Goal: Task Accomplishment & Management: Use online tool/utility

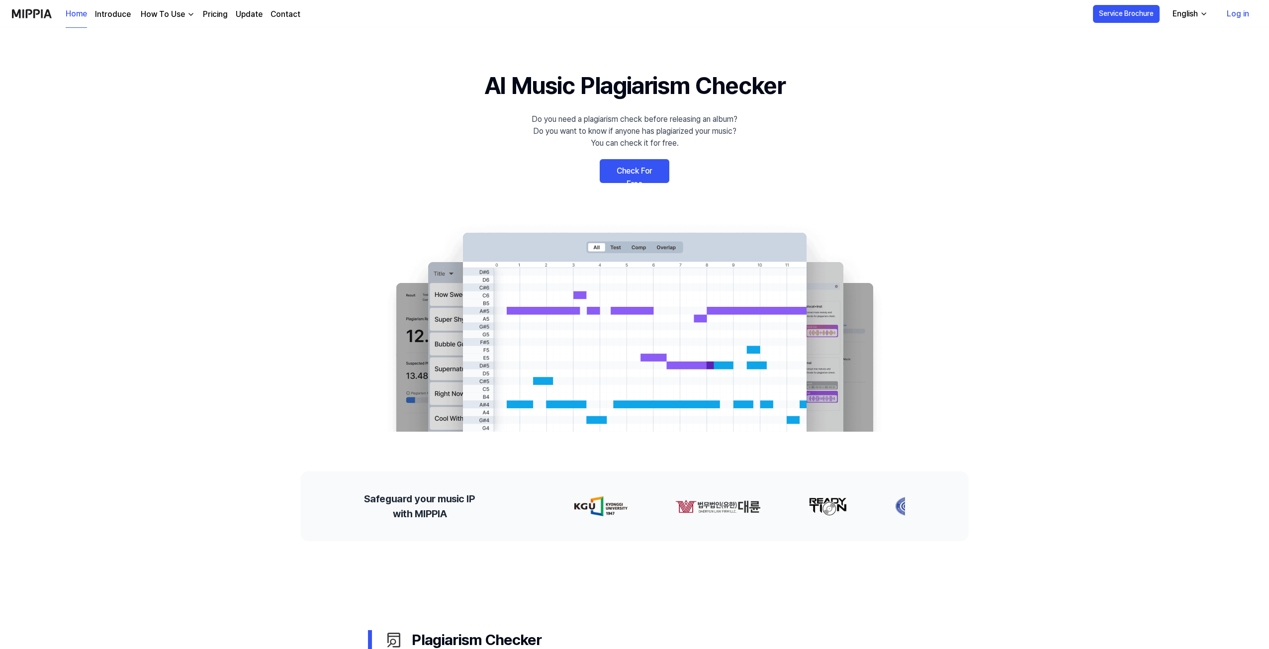
click at [624, 166] on link "Check For Free" at bounding box center [634, 171] width 70 height 24
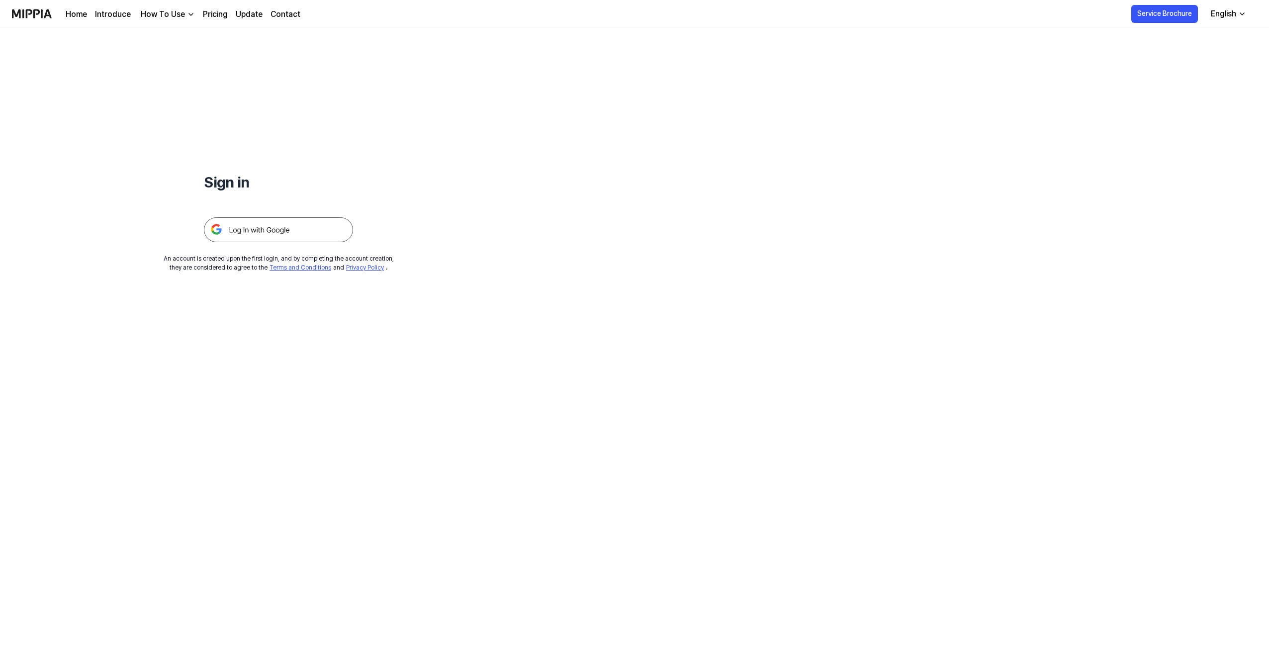
click at [321, 228] on img at bounding box center [278, 229] width 149 height 25
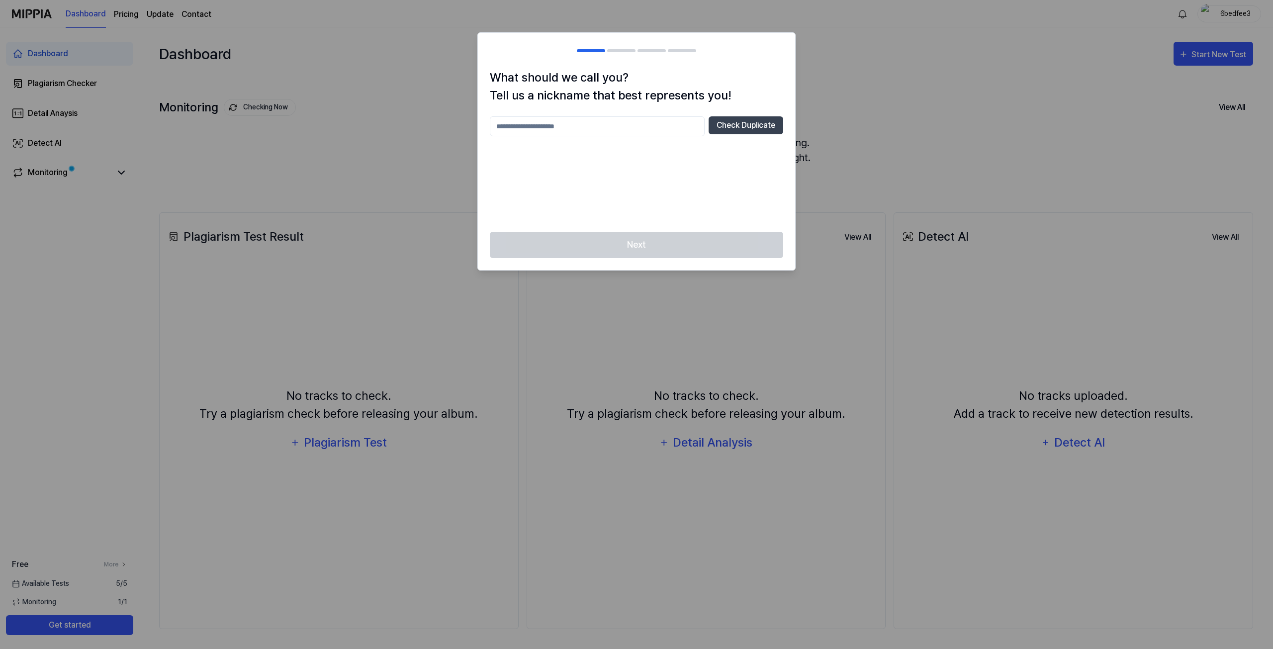
click at [580, 123] on input "text" at bounding box center [597, 126] width 215 height 20
type input "****"
drag, startPoint x: 717, startPoint y: 217, endPoint x: 693, endPoint y: 227, distance: 25.7
click at [716, 216] on div "**** Check Duplicate" at bounding box center [636, 167] width 293 height 103
click at [707, 130] on div "**** Check Duplicate" at bounding box center [636, 126] width 293 height 20
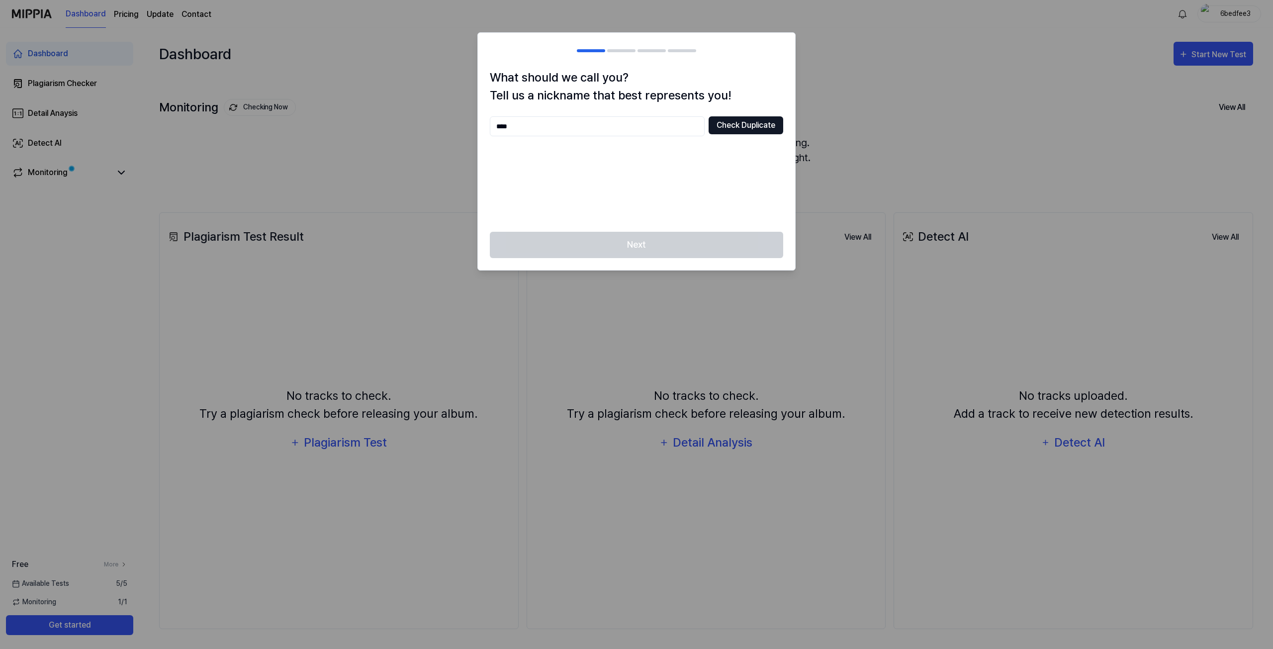
click at [734, 124] on button "Check Duplicate" at bounding box center [745, 125] width 75 height 18
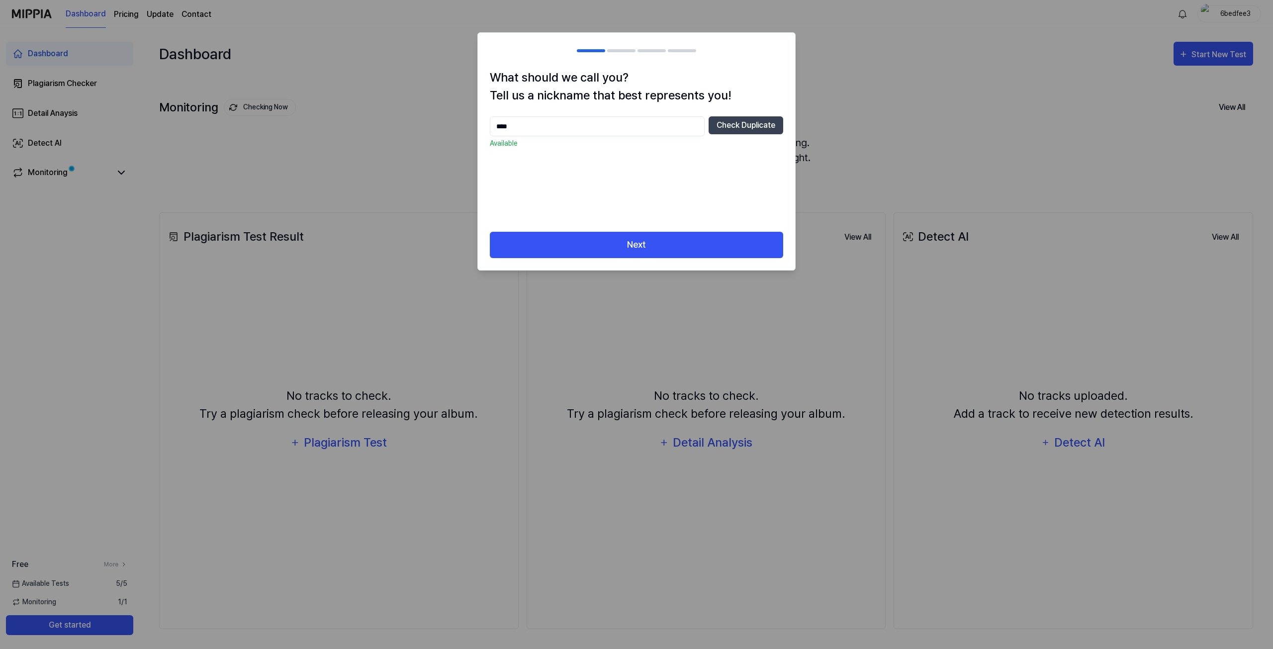
click at [572, 121] on input "****" at bounding box center [597, 126] width 215 height 20
click at [592, 246] on button "Next" at bounding box center [636, 245] width 293 height 26
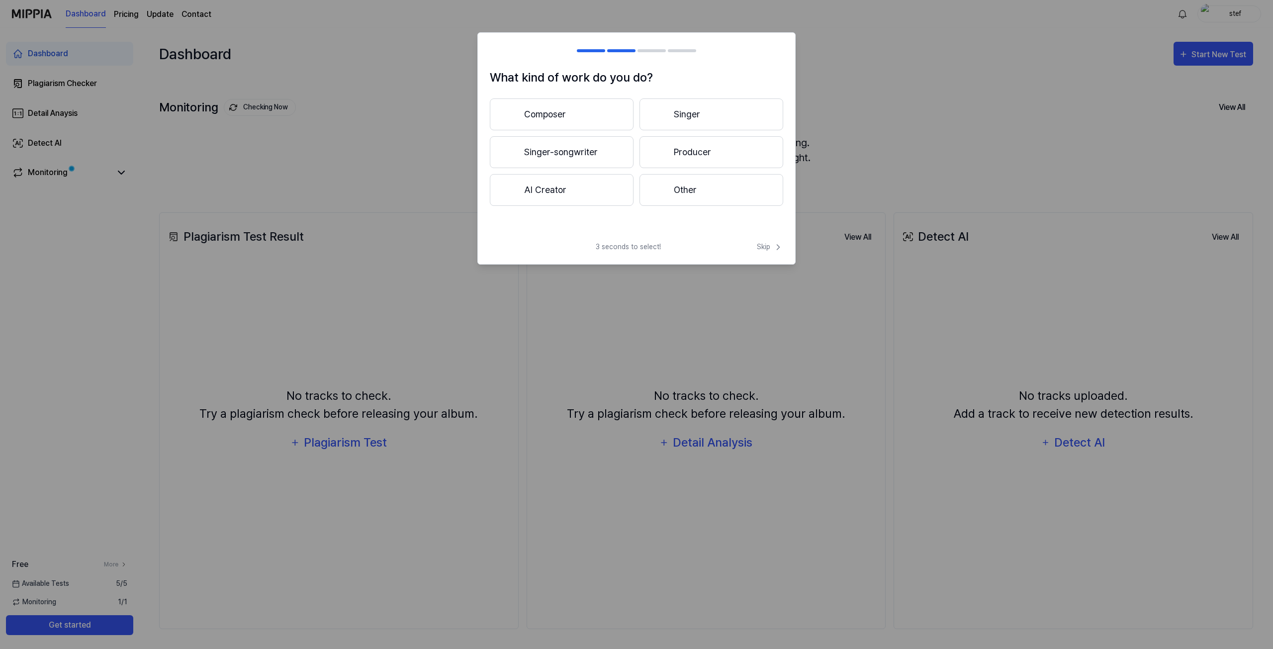
click at [605, 150] on button "Singer-songwriter" at bounding box center [562, 152] width 144 height 32
click at [577, 120] on button "Singer-songwriter" at bounding box center [562, 114] width 144 height 32
click at [574, 124] on button "Composer" at bounding box center [562, 114] width 144 height 32
click at [586, 148] on button "Less than 3 years" at bounding box center [562, 152] width 144 height 32
click at [569, 118] on button "Pop" at bounding box center [561, 114] width 143 height 32
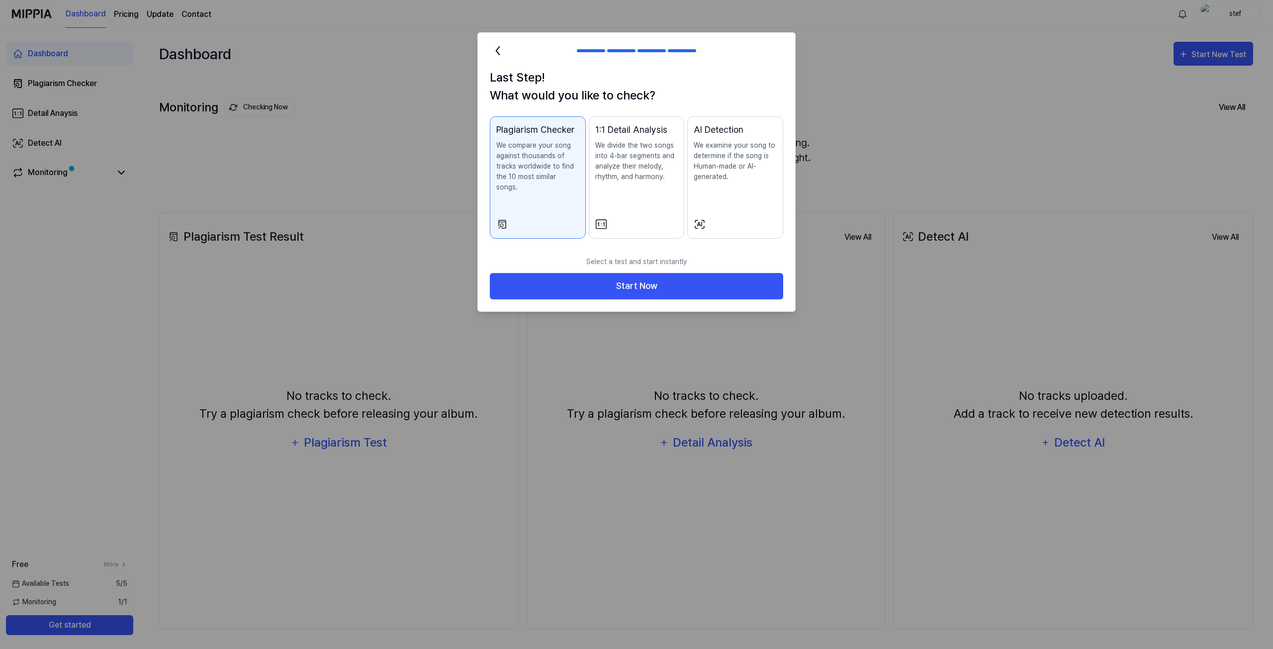
click at [624, 205] on button "1:1 Detail Analysis We divide the two songs into 4-bar segments and analyze the…" at bounding box center [637, 177] width 96 height 122
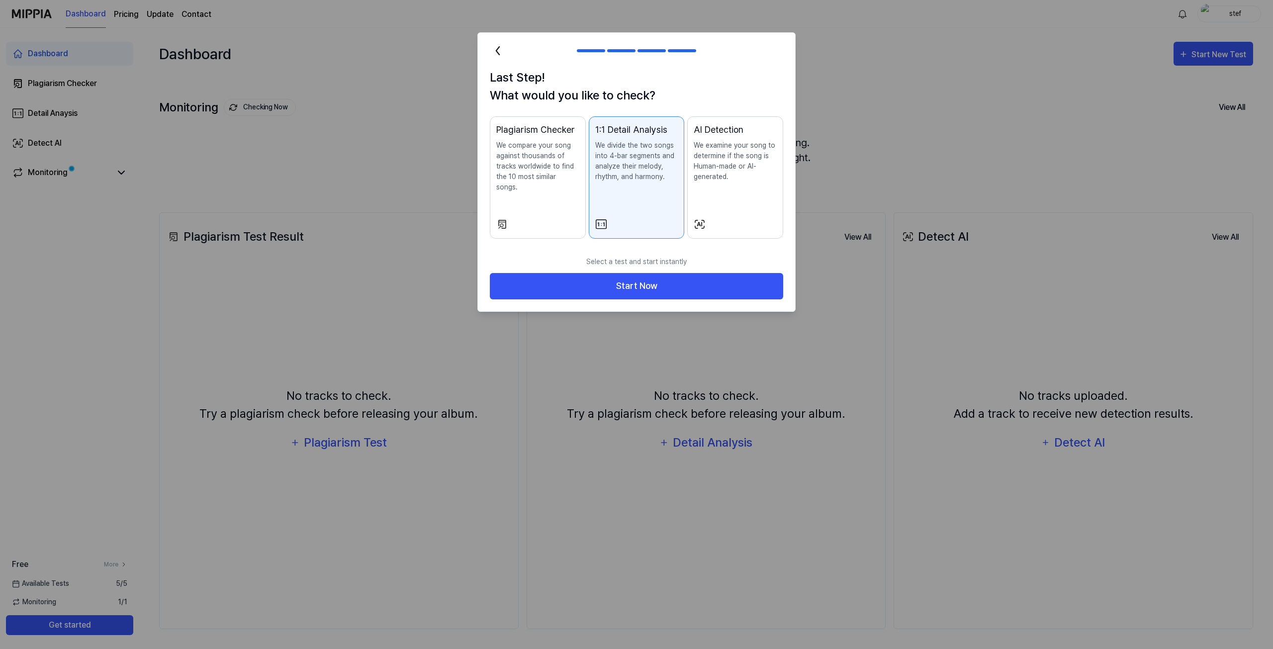
click at [556, 193] on div "Plagiarism Checker We compare your song against thousands of tracks worldwide t…" at bounding box center [537, 167] width 83 height 89
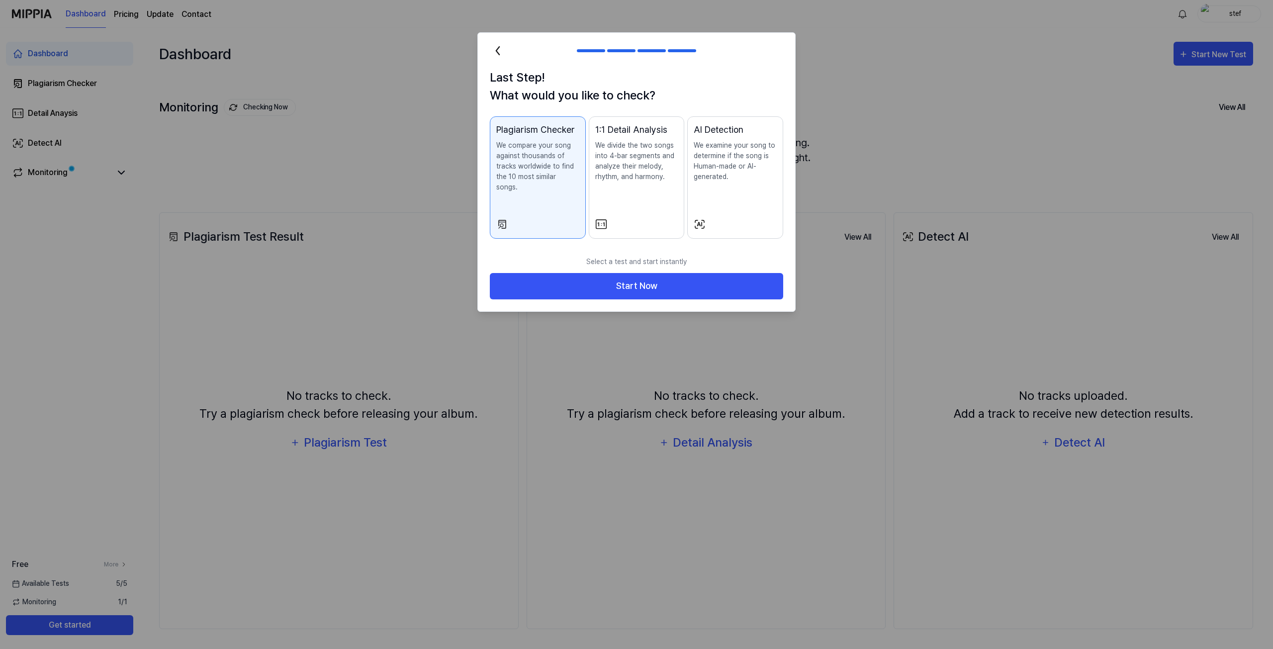
click at [572, 195] on div "Plagiarism Checker We compare your song against thousands of tracks worldwide t…" at bounding box center [537, 167] width 83 height 89
click at [640, 180] on p "We divide the two songs into 4-bar segments and analyze their melody, rhythm, a…" at bounding box center [636, 161] width 83 height 42
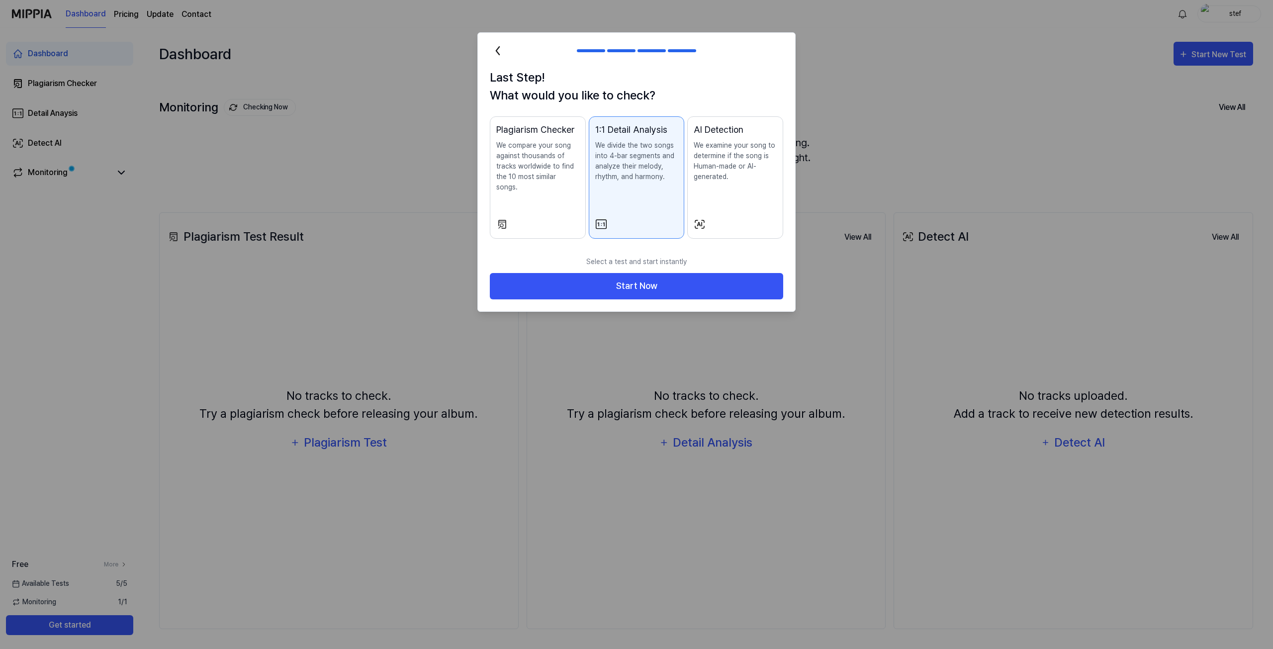
click at [758, 186] on div "AI Detection We examine your song to determine if the song is Human-made or AI-…" at bounding box center [734, 162] width 83 height 79
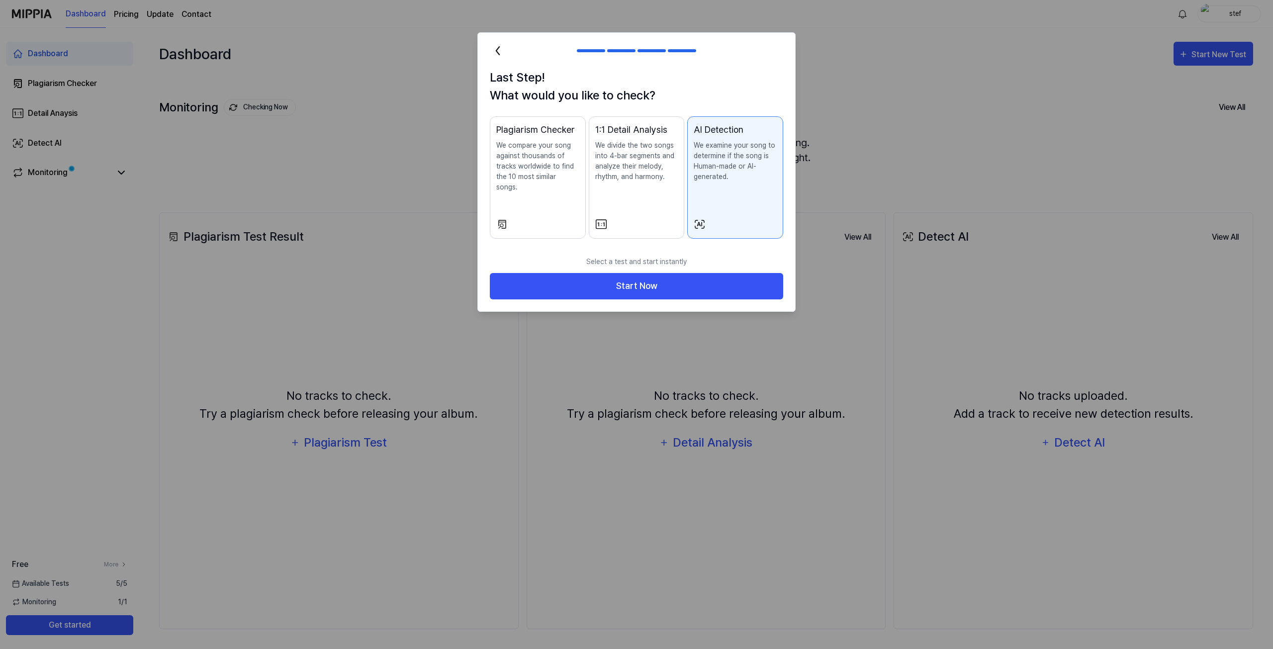
click at [560, 175] on p "We compare your song against thousands of tracks worldwide to find the 10 most …" at bounding box center [537, 166] width 83 height 52
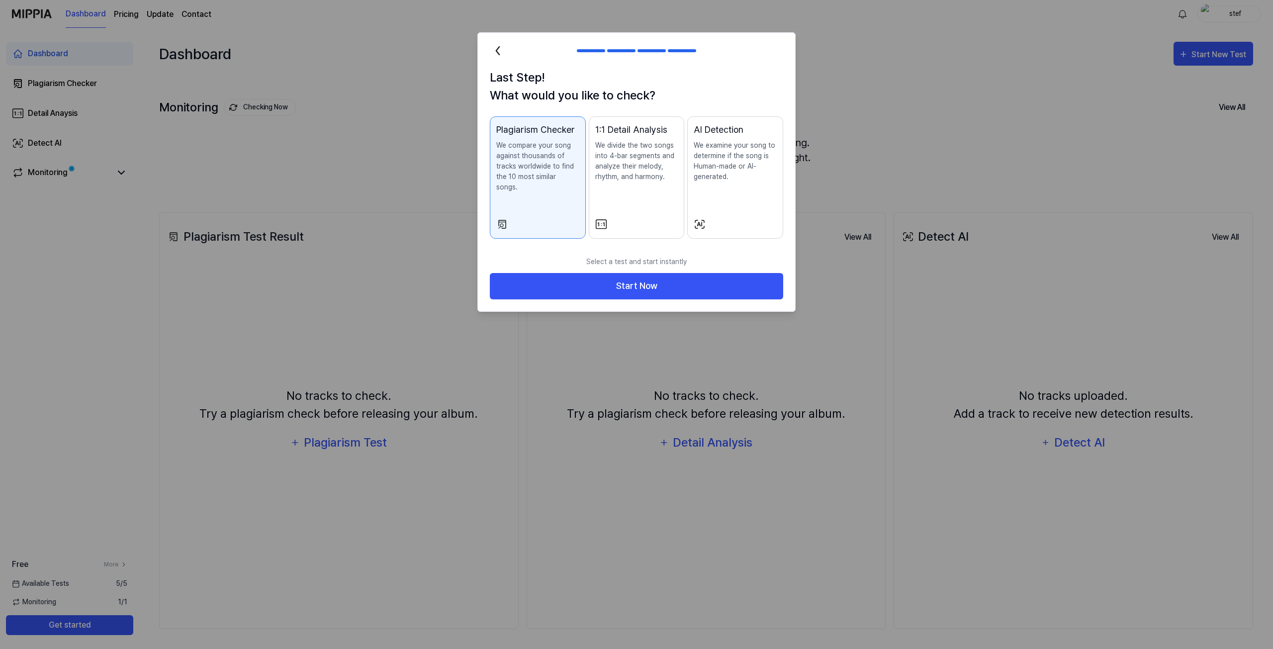
click at [726, 190] on div "AI Detection We examine your song to determine if the song is Human-made or AI-…" at bounding box center [734, 162] width 83 height 79
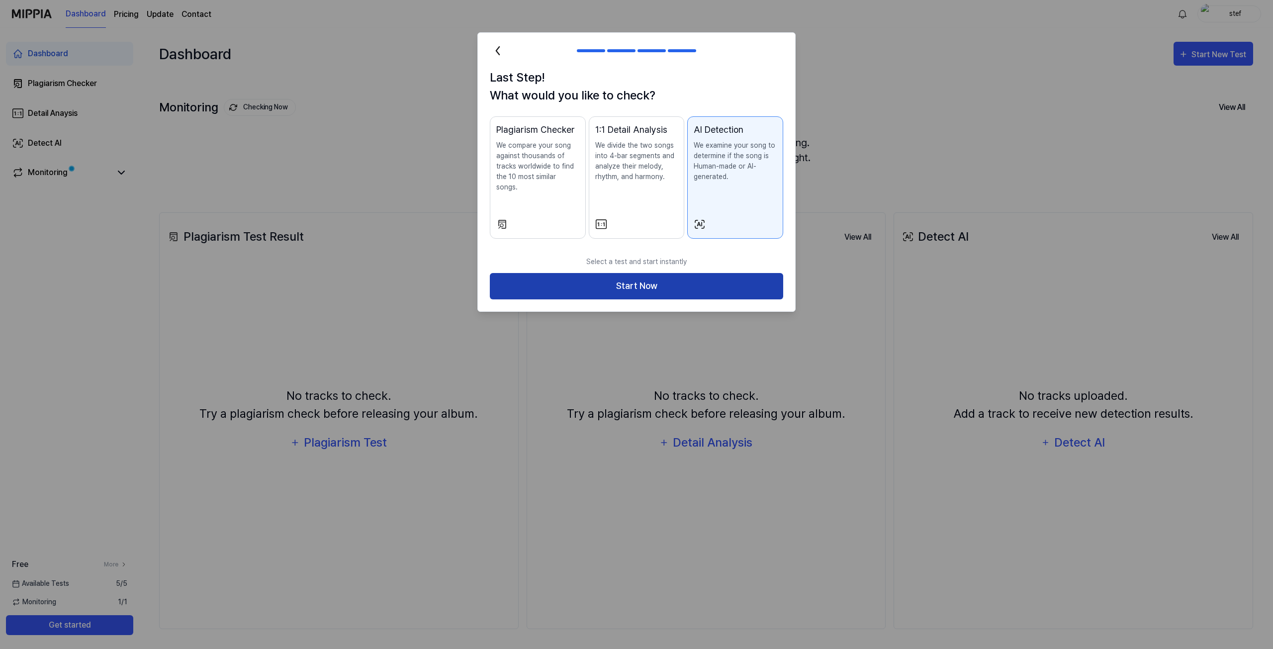
click at [724, 273] on button "Start Now" at bounding box center [636, 286] width 293 height 26
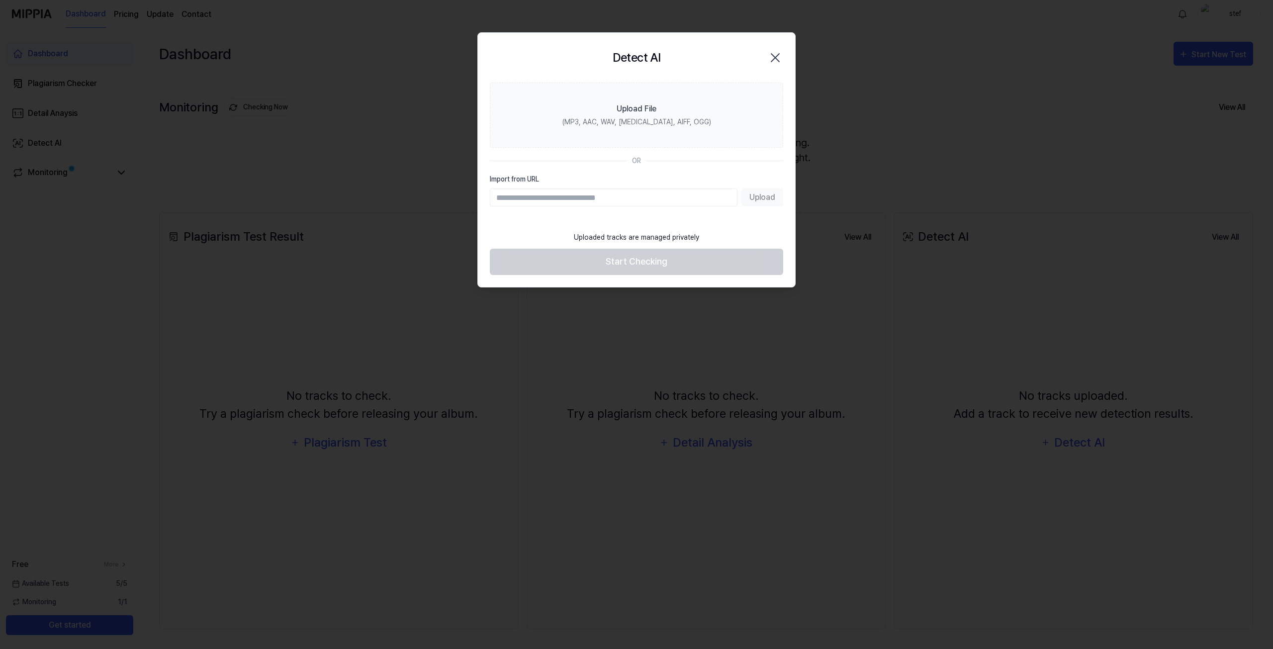
click at [573, 196] on input "Import from URL" at bounding box center [614, 197] width 248 height 18
paste input "**********"
type input "**********"
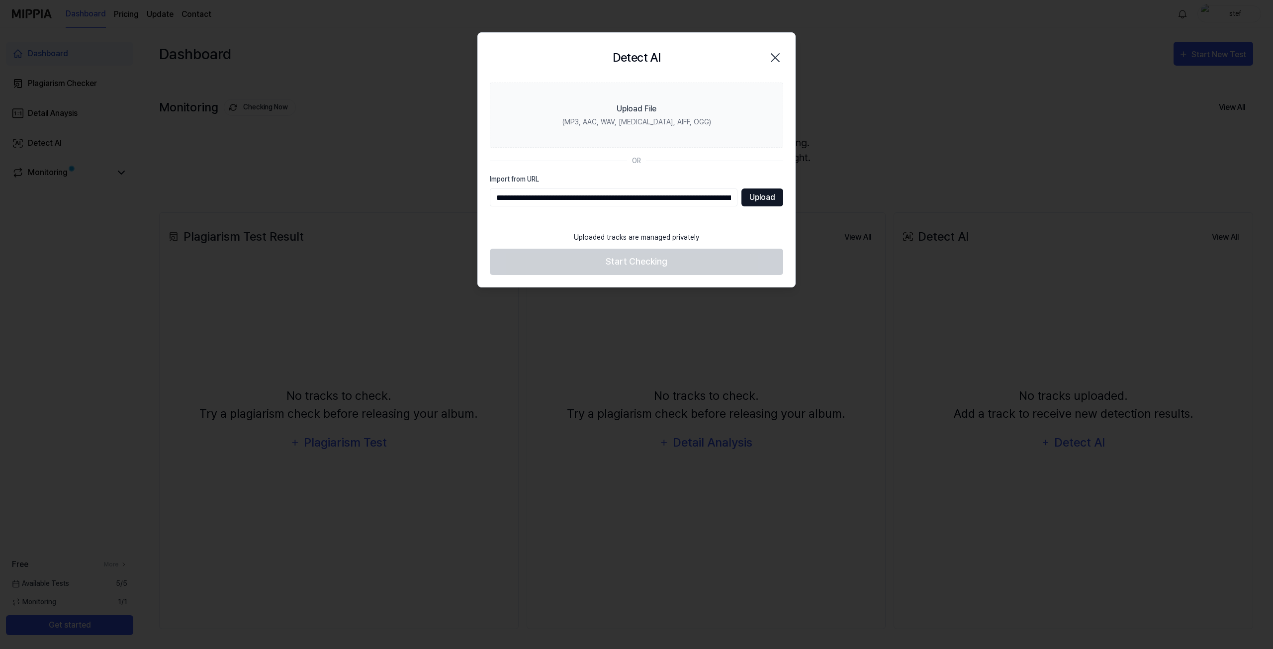
click at [757, 203] on section "**********" at bounding box center [636, 155] width 317 height 144
click at [756, 195] on button "Upload" at bounding box center [762, 197] width 42 height 18
click at [602, 198] on input "Import from URL" at bounding box center [614, 197] width 248 height 18
click at [641, 161] on div "OR" at bounding box center [636, 161] width 293 height 10
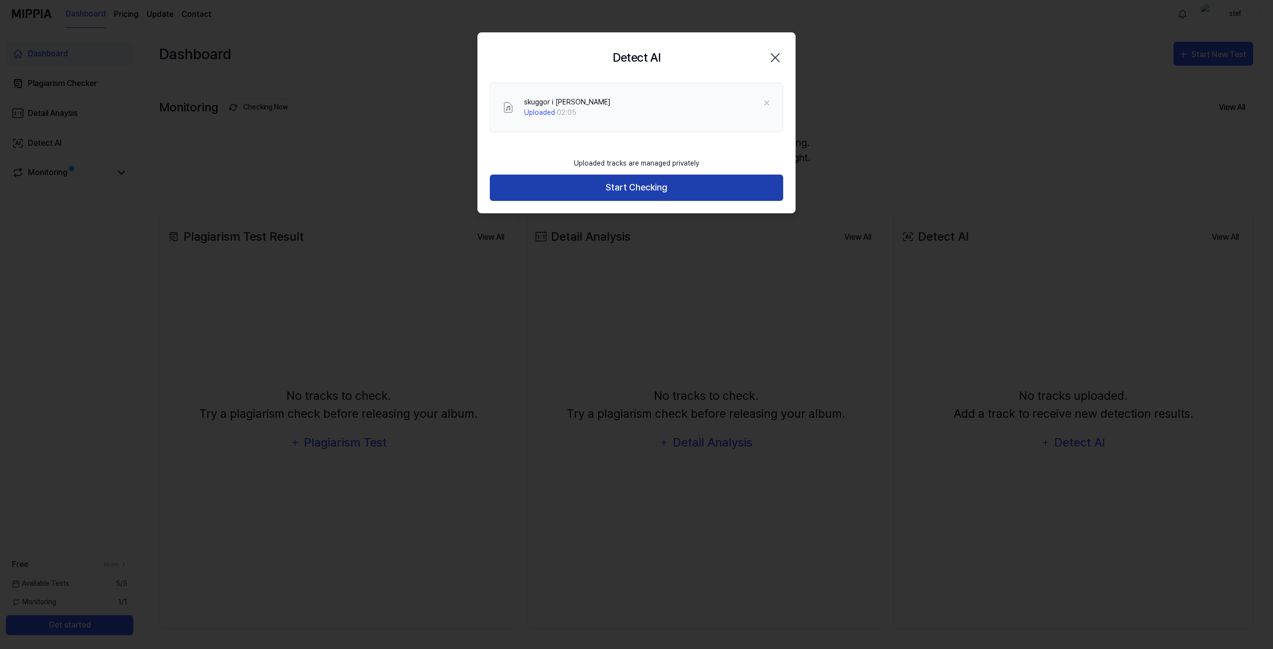
click at [644, 181] on button "Start Checking" at bounding box center [636, 187] width 293 height 26
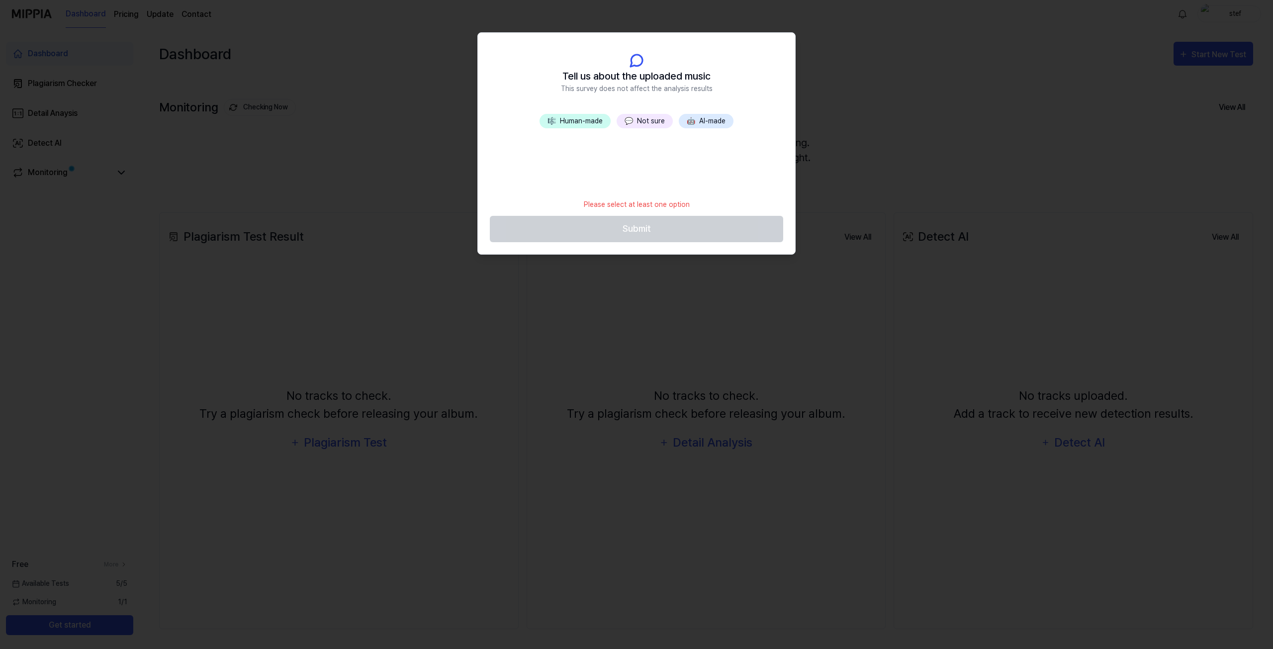
click at [653, 120] on button "💬 Not sure" at bounding box center [644, 121] width 56 height 14
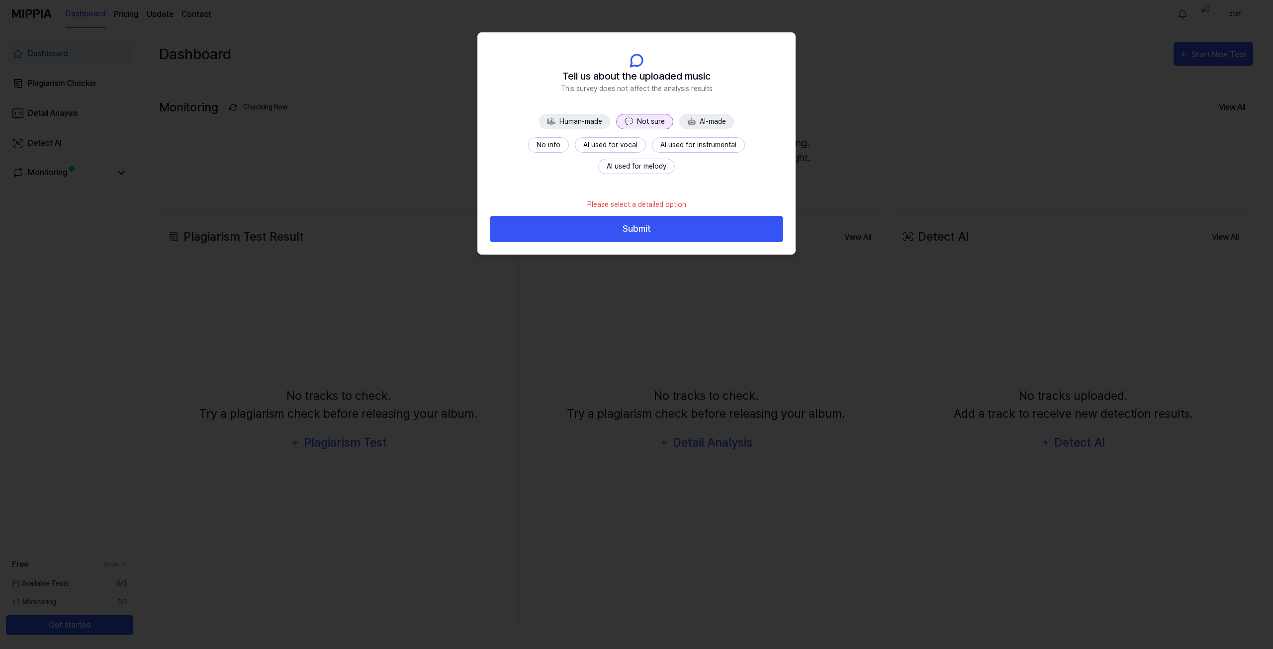
click at [528, 143] on button "No info" at bounding box center [548, 144] width 41 height 15
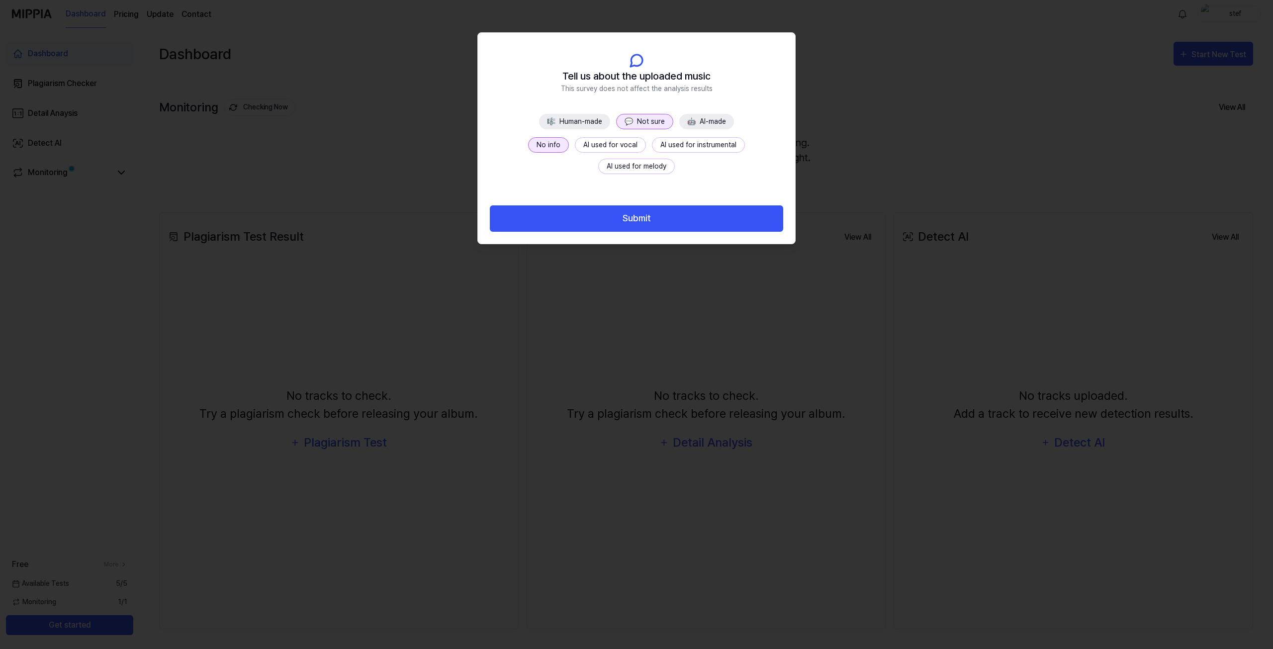
click at [674, 216] on button "Submit" at bounding box center [636, 218] width 293 height 26
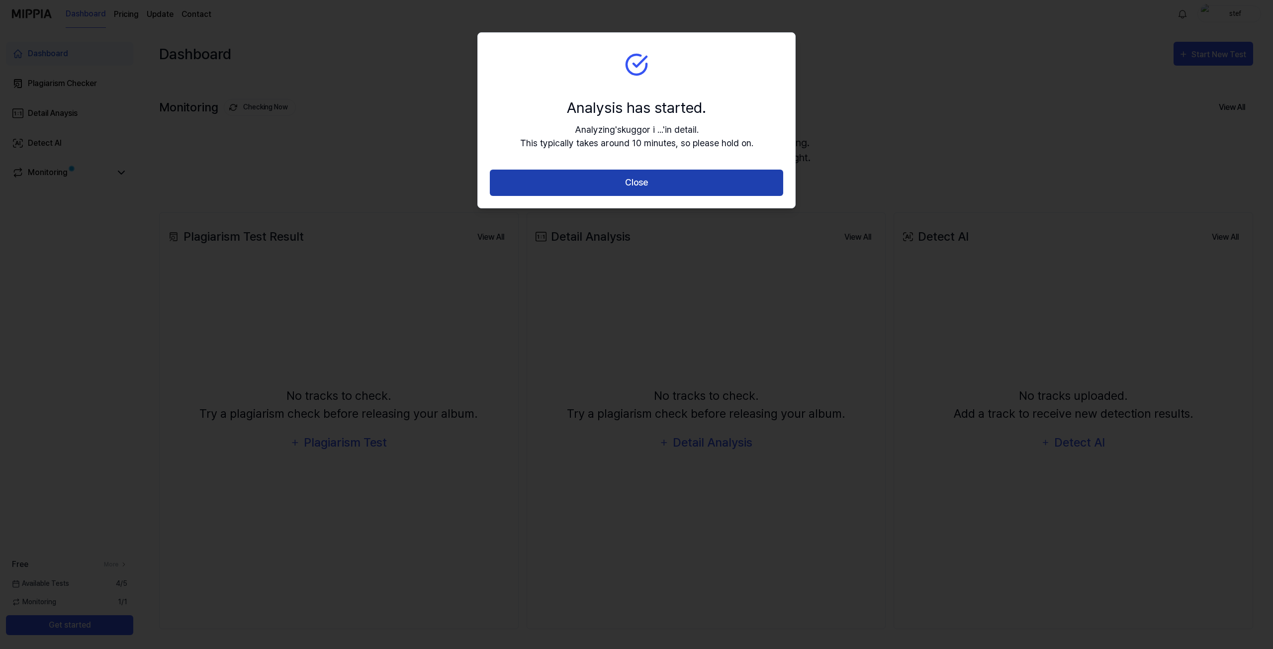
click at [676, 181] on button "Close" at bounding box center [636, 183] width 293 height 26
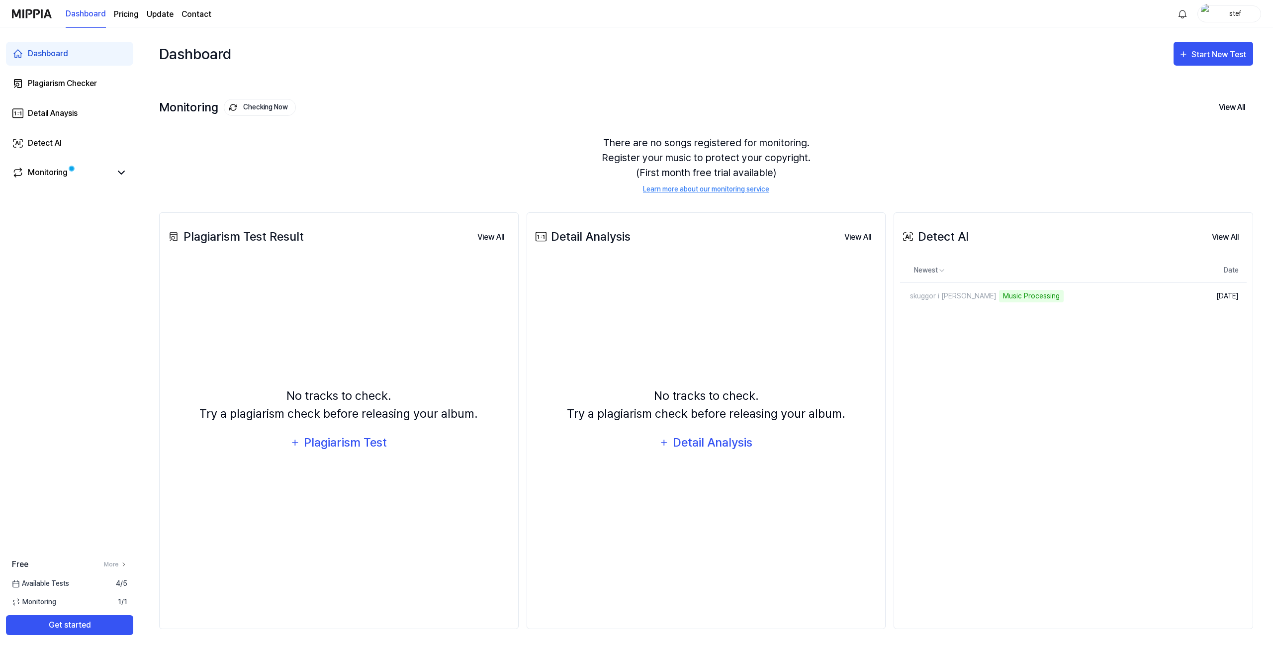
drag, startPoint x: 994, startPoint y: 296, endPoint x: 1017, endPoint y: 315, distance: 29.7
click at [999, 296] on div "Music Processing" at bounding box center [1031, 296] width 65 height 12
click at [1011, 299] on link "skuggor i stan" at bounding box center [1022, 296] width 244 height 26
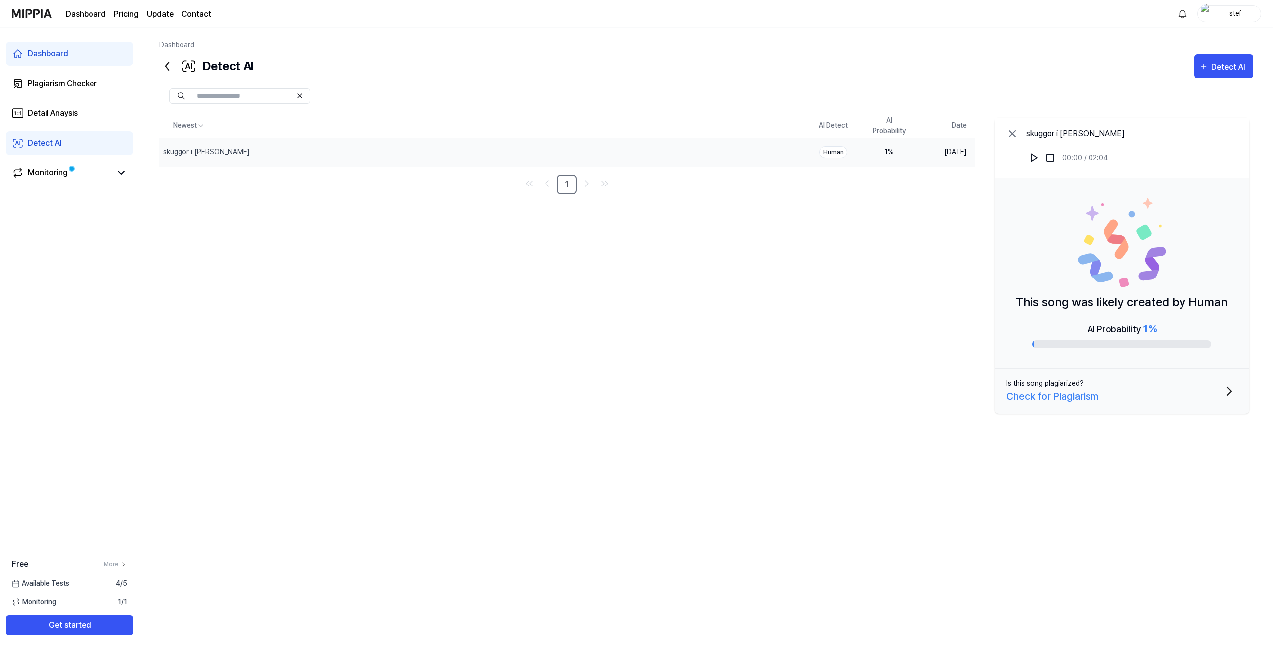
click at [377, 338] on div "Newest AI Detect AI Probability Date skuggor i stan Delete Human 1 % Aug 14, 20…" at bounding box center [706, 325] width 1094 height 422
click at [78, 141] on link "Detect AI" at bounding box center [69, 143] width 127 height 24
click at [75, 180] on div "Monitoring" at bounding box center [69, 173] width 127 height 24
click at [69, 176] on link "Monitoring" at bounding box center [61, 173] width 99 height 12
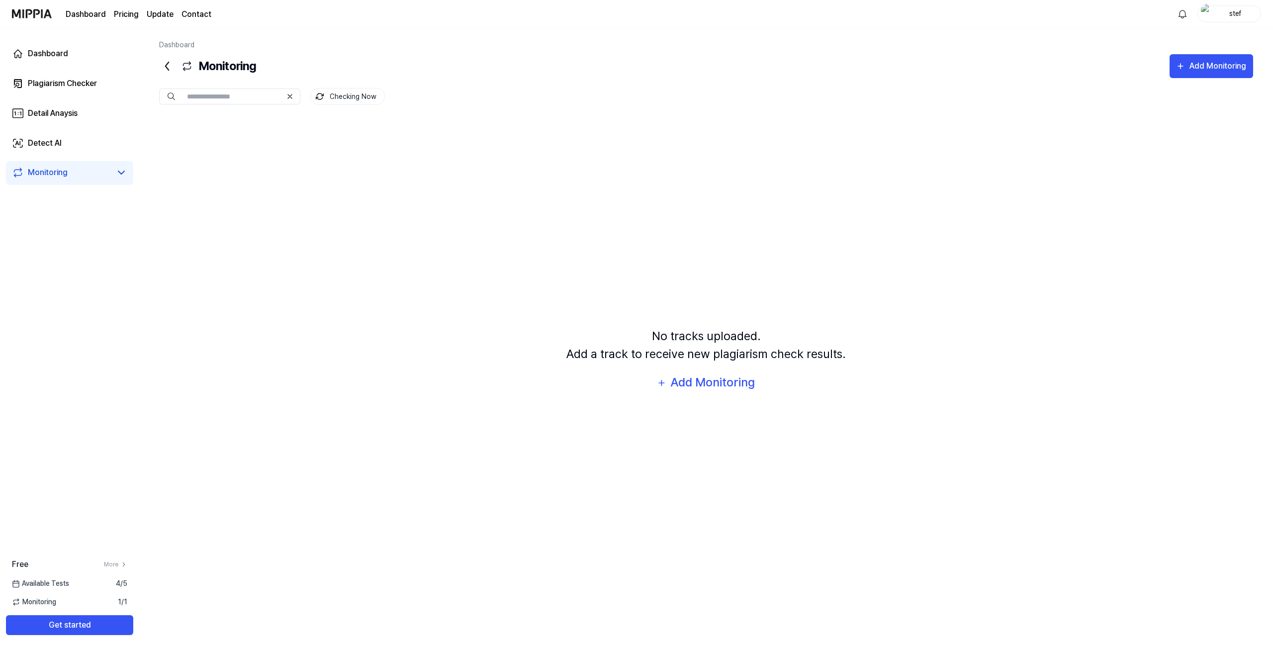
click at [71, 177] on link "Monitoring" at bounding box center [61, 173] width 99 height 12
click at [62, 58] on div "Dashboard" at bounding box center [48, 54] width 40 height 12
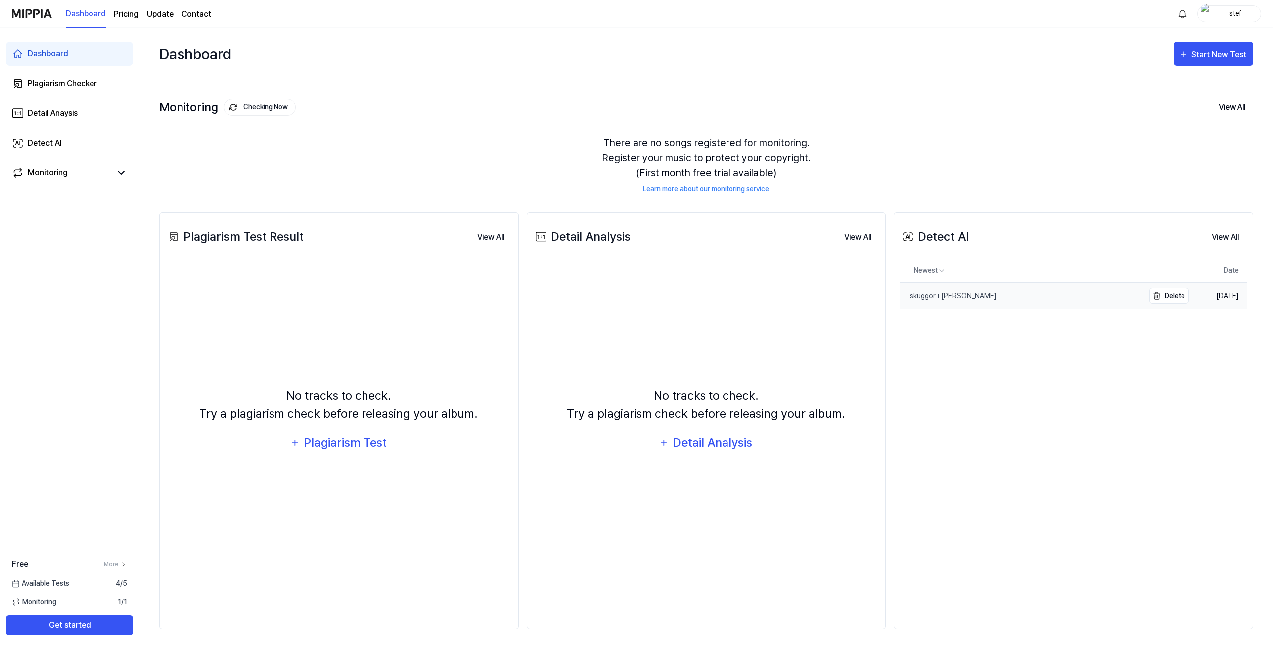
click at [1009, 302] on link "skuggor i stan" at bounding box center [1022, 296] width 244 height 26
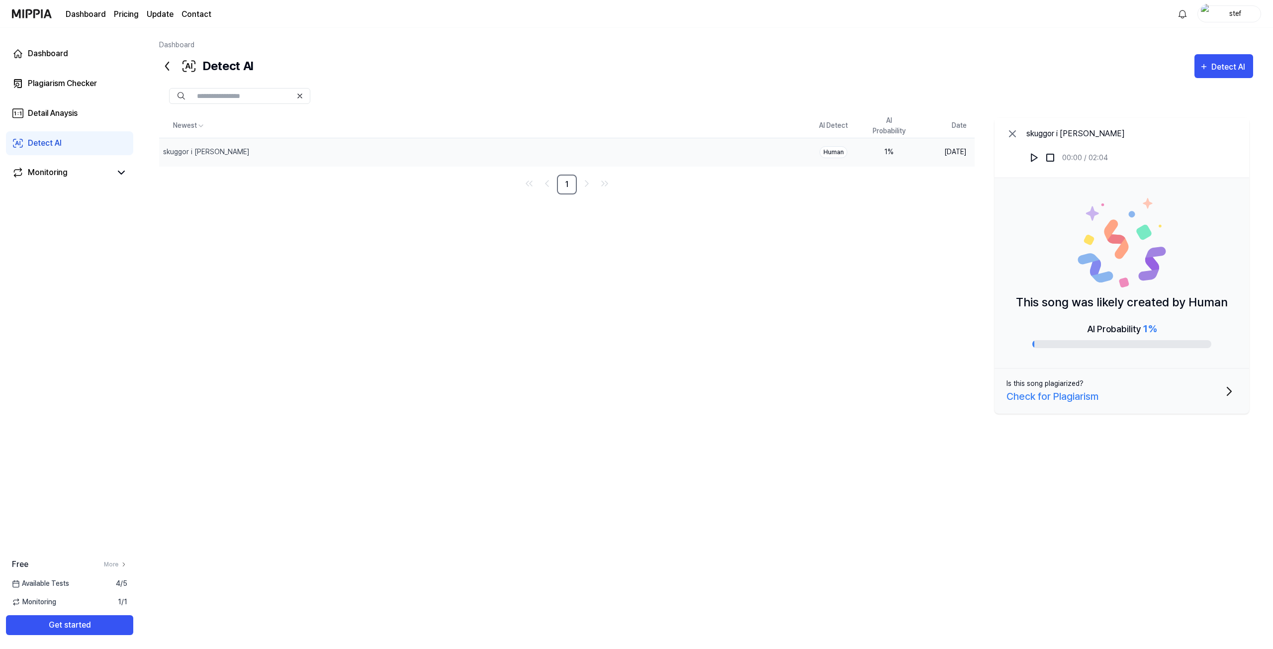
click at [1148, 334] on span "1 %" at bounding box center [1149, 329] width 13 height 12
click at [1084, 403] on div "Check for Plagiarism" at bounding box center [1052, 396] width 92 height 15
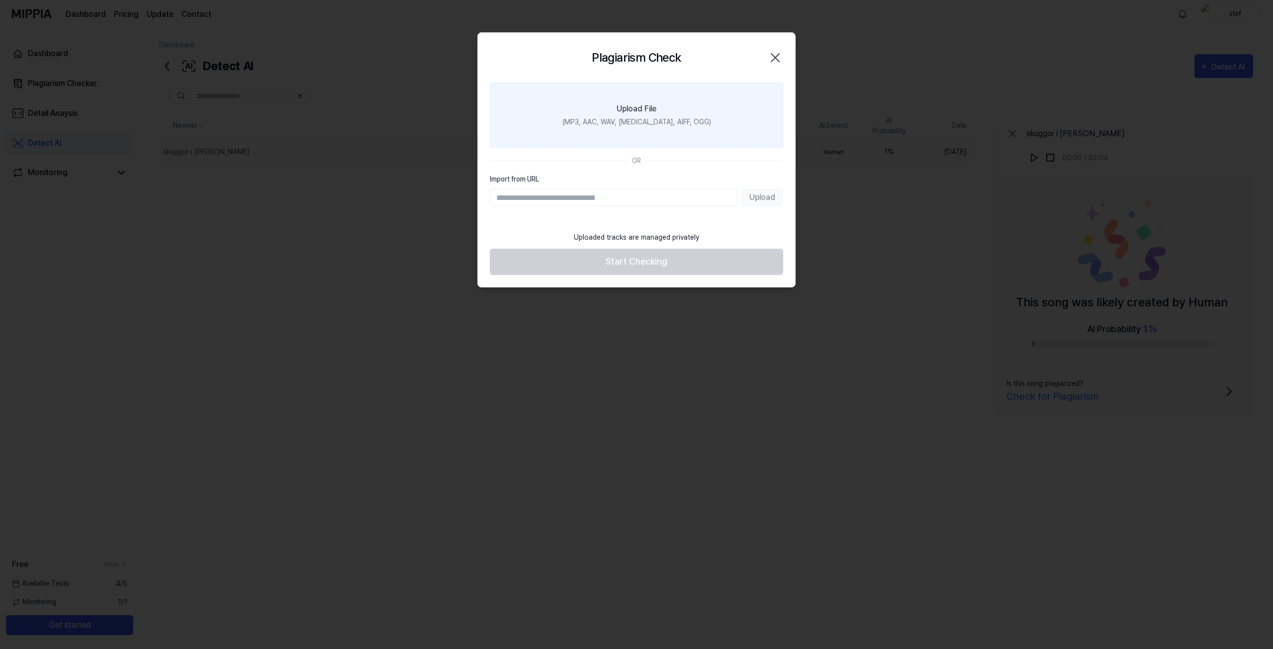
click at [662, 126] on div "(MP3, AAC, WAV, FLAC, AIFF, OGG)" at bounding box center [636, 122] width 149 height 10
click at [0, 0] on input "Upload File (MP3, AAC, WAV, FLAC, AIFF, OGG)" at bounding box center [0, 0] width 0 height 0
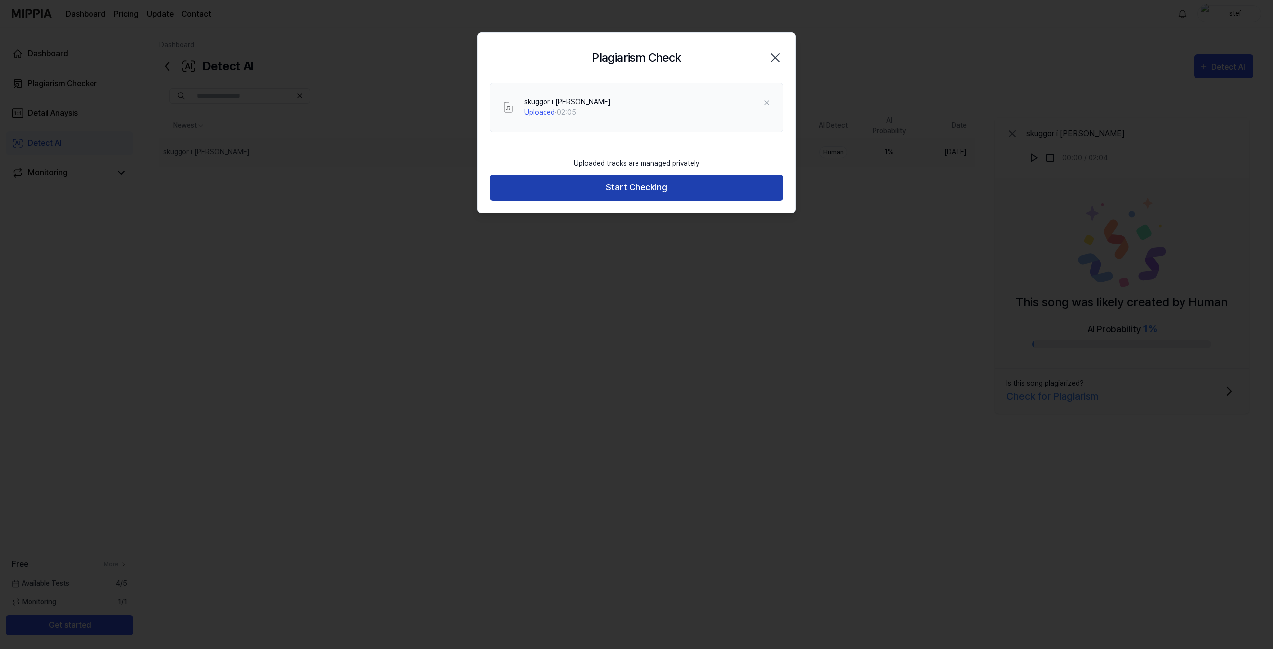
click at [687, 194] on button "Start Checking" at bounding box center [636, 187] width 293 height 26
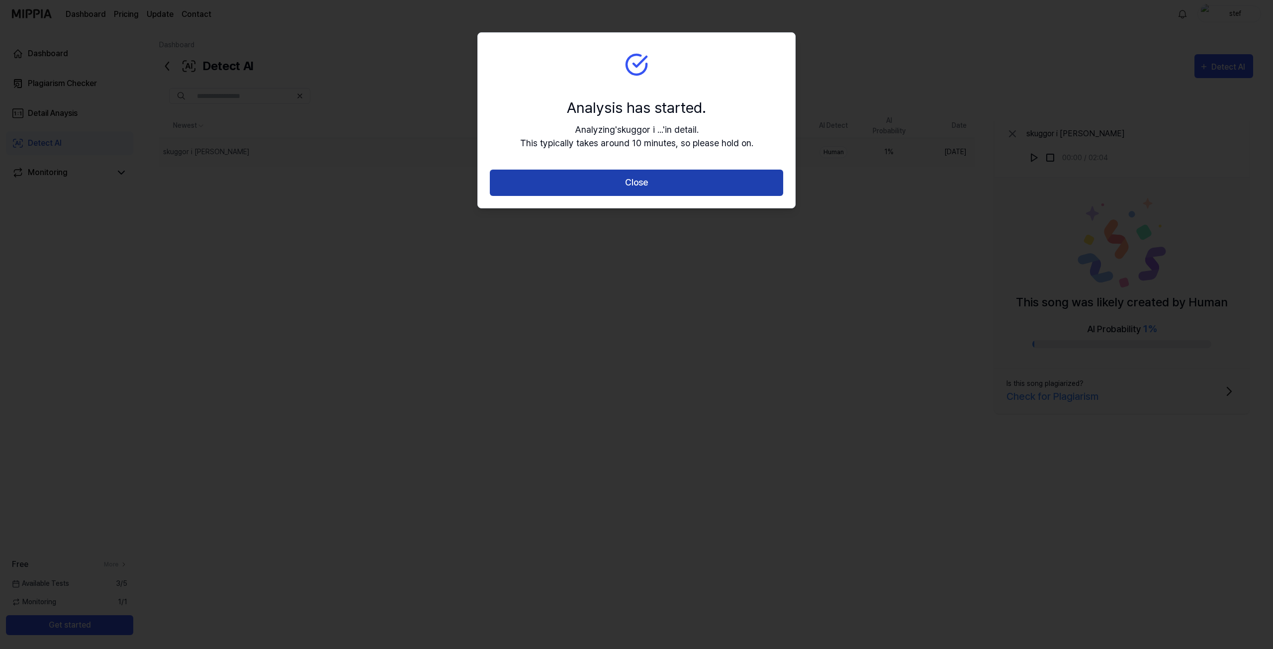
click at [647, 175] on button "Close" at bounding box center [636, 183] width 293 height 26
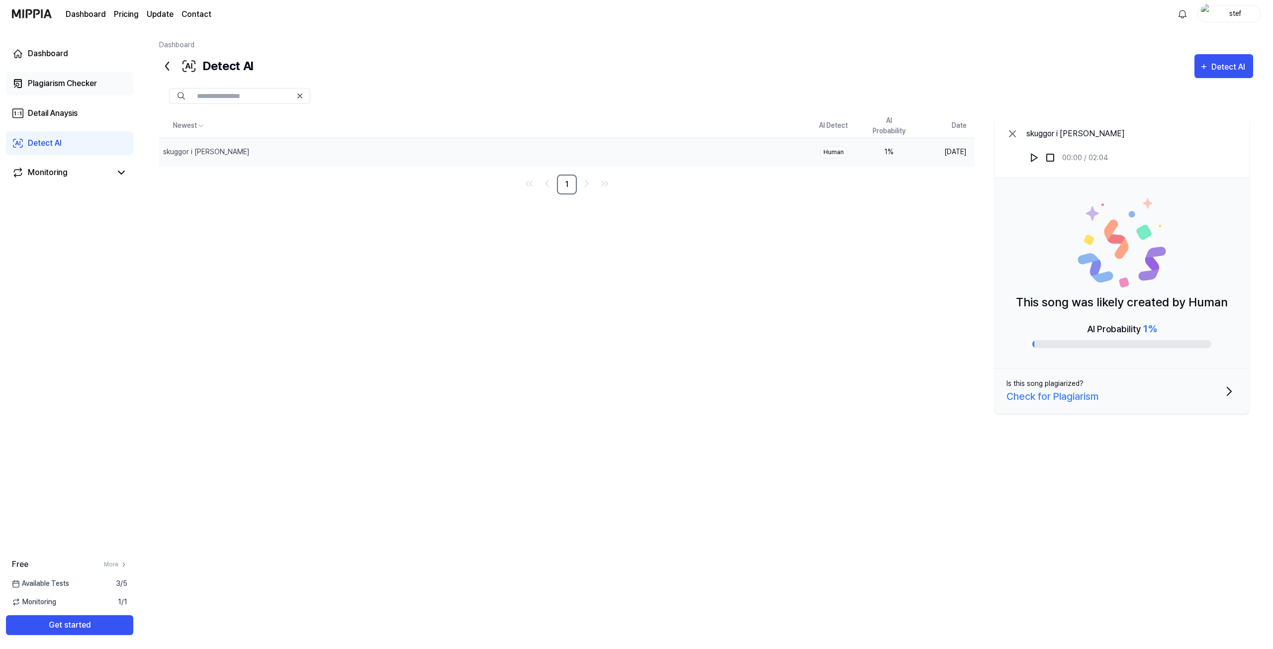
click at [60, 88] on div "Plagiarism Checker" at bounding box center [62, 84] width 69 height 12
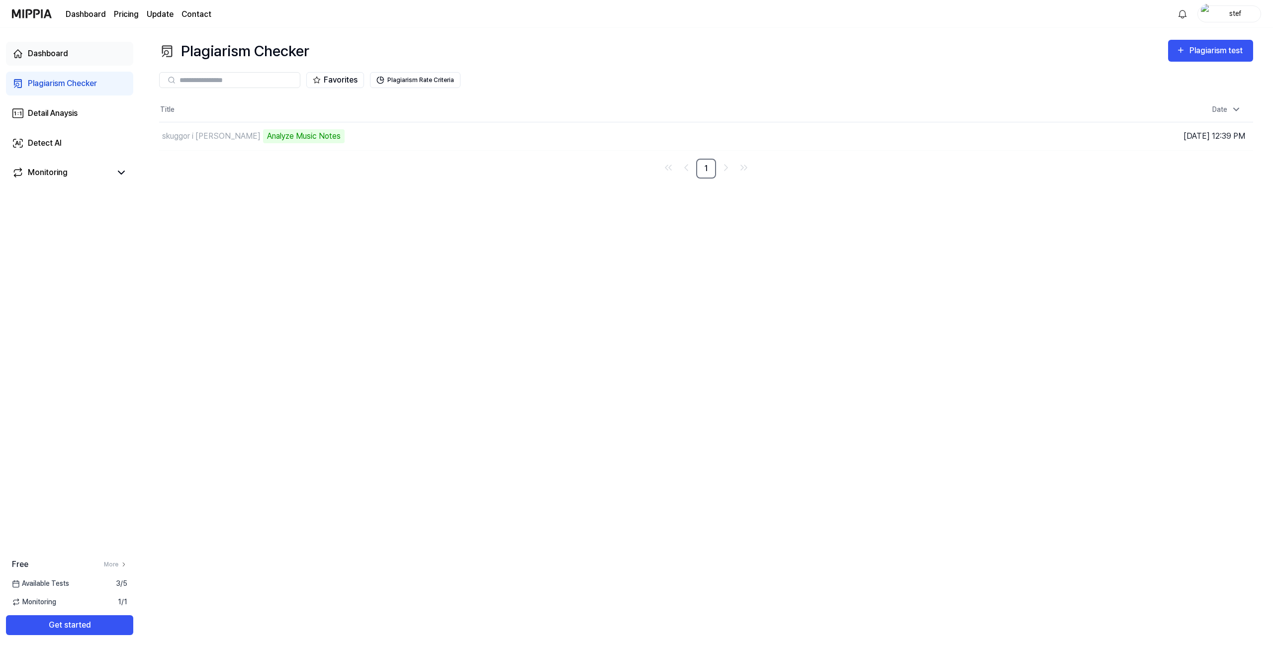
click at [46, 55] on div "Dashboard" at bounding box center [48, 54] width 40 height 12
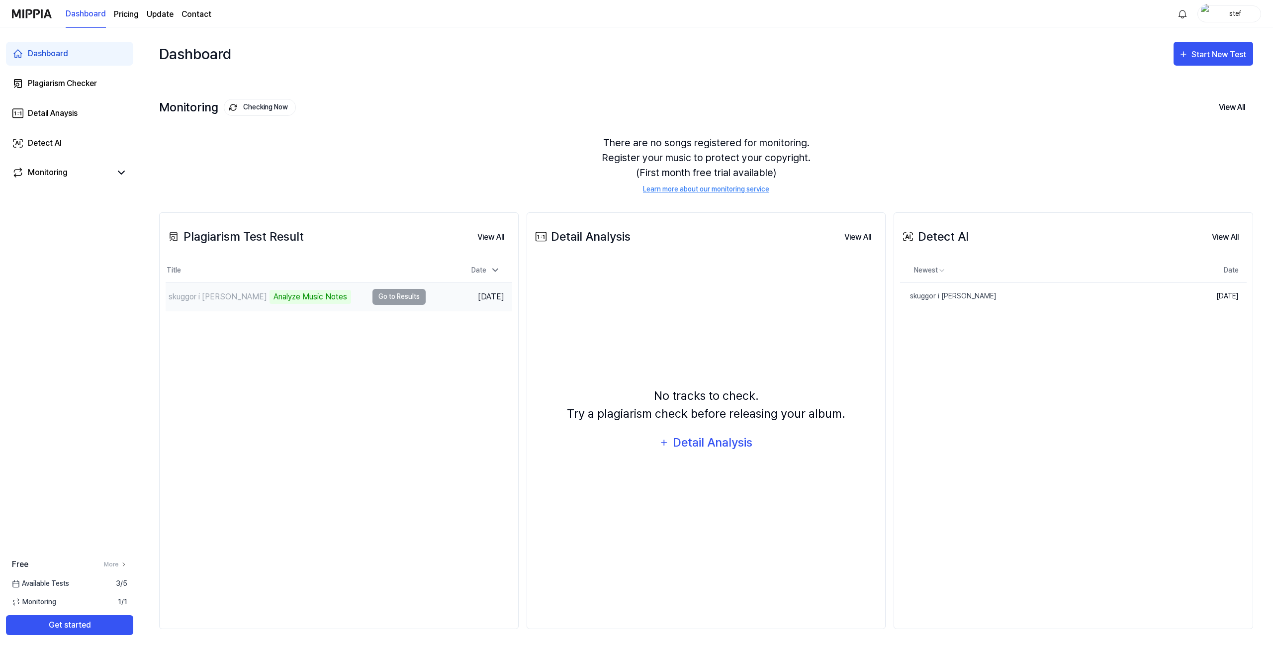
click at [412, 302] on td "skuggor i stan Analyze Music Notes Go to Results" at bounding box center [296, 297] width 260 height 28
click at [1021, 297] on link "skuggor i stan" at bounding box center [1022, 296] width 244 height 26
click at [385, 298] on td "skuggor i stan 60% Go to Results" at bounding box center [296, 297] width 260 height 28
click at [246, 298] on div "skuggor i stan 60%" at bounding box center [267, 297] width 202 height 28
click at [401, 301] on button "Go to Results" at bounding box center [398, 297] width 53 height 16
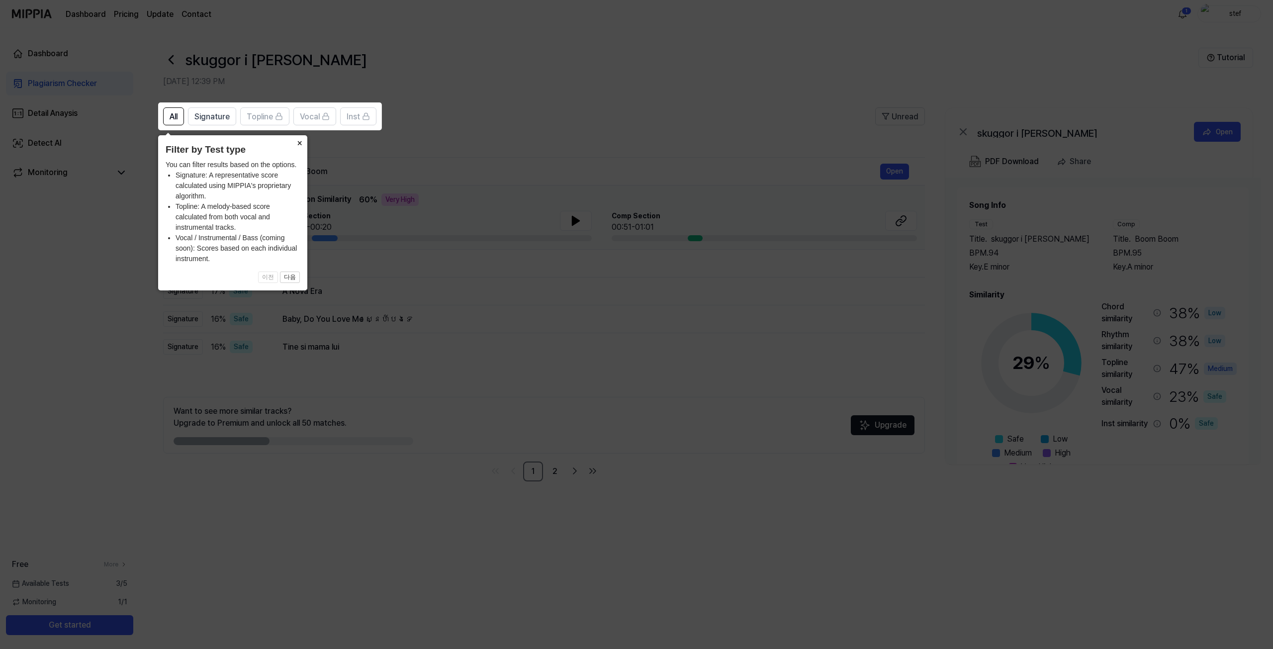
click at [300, 140] on button "×" at bounding box center [299, 142] width 16 height 14
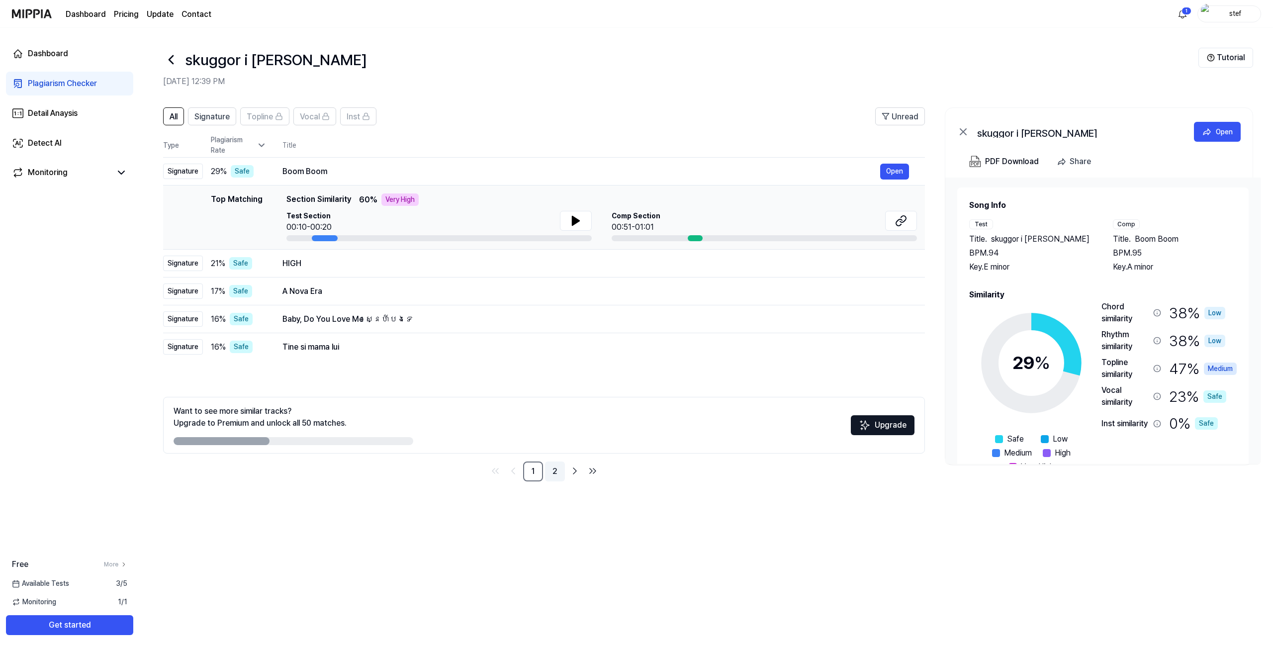
click at [550, 475] on link "2" at bounding box center [555, 471] width 20 height 20
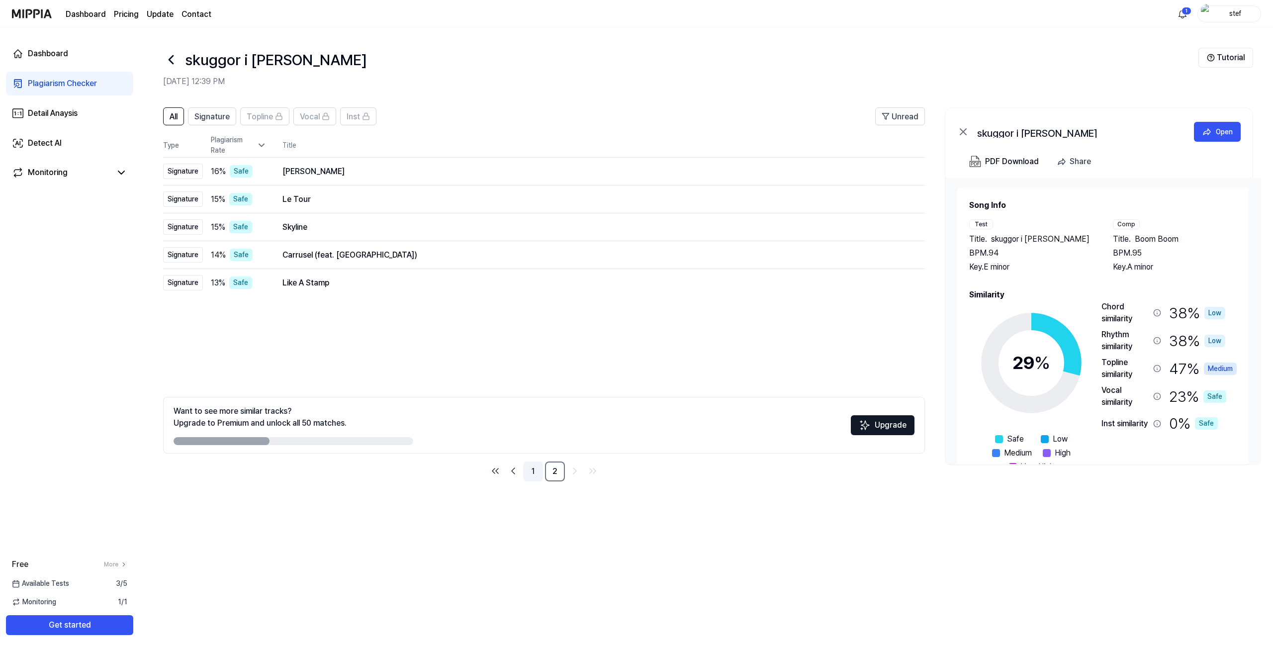
click at [535, 469] on link "1" at bounding box center [533, 471] width 20 height 20
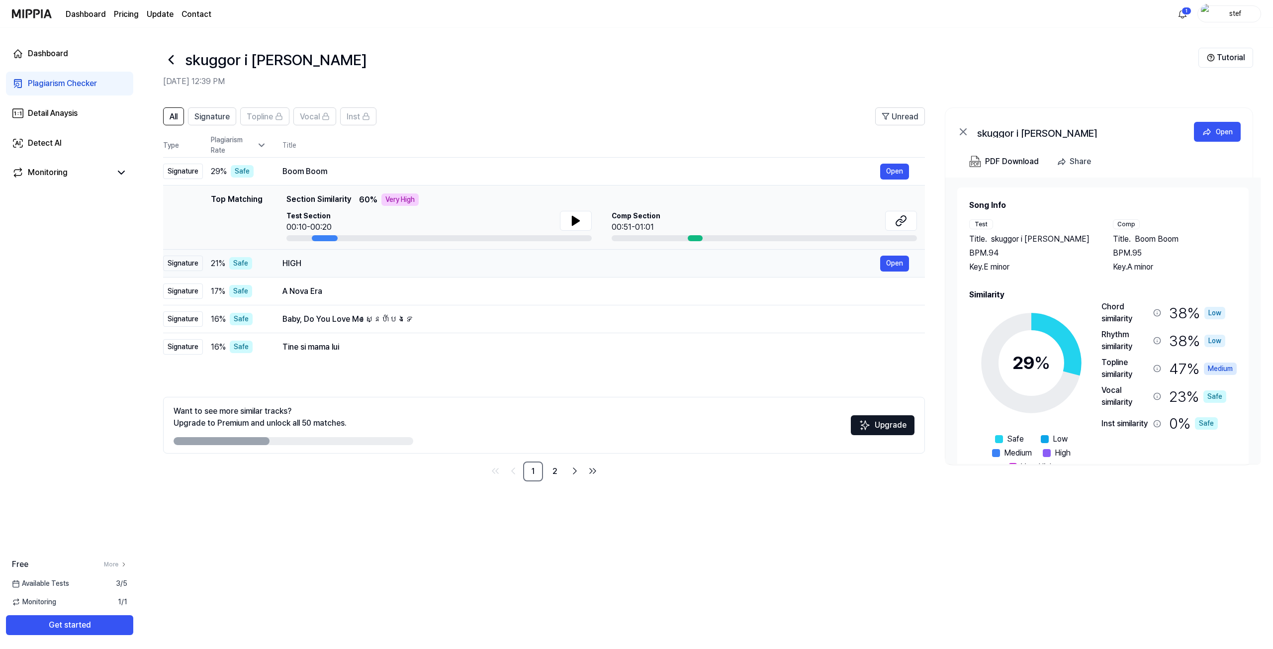
click at [505, 270] on div "HIGH Open" at bounding box center [595, 264] width 626 height 16
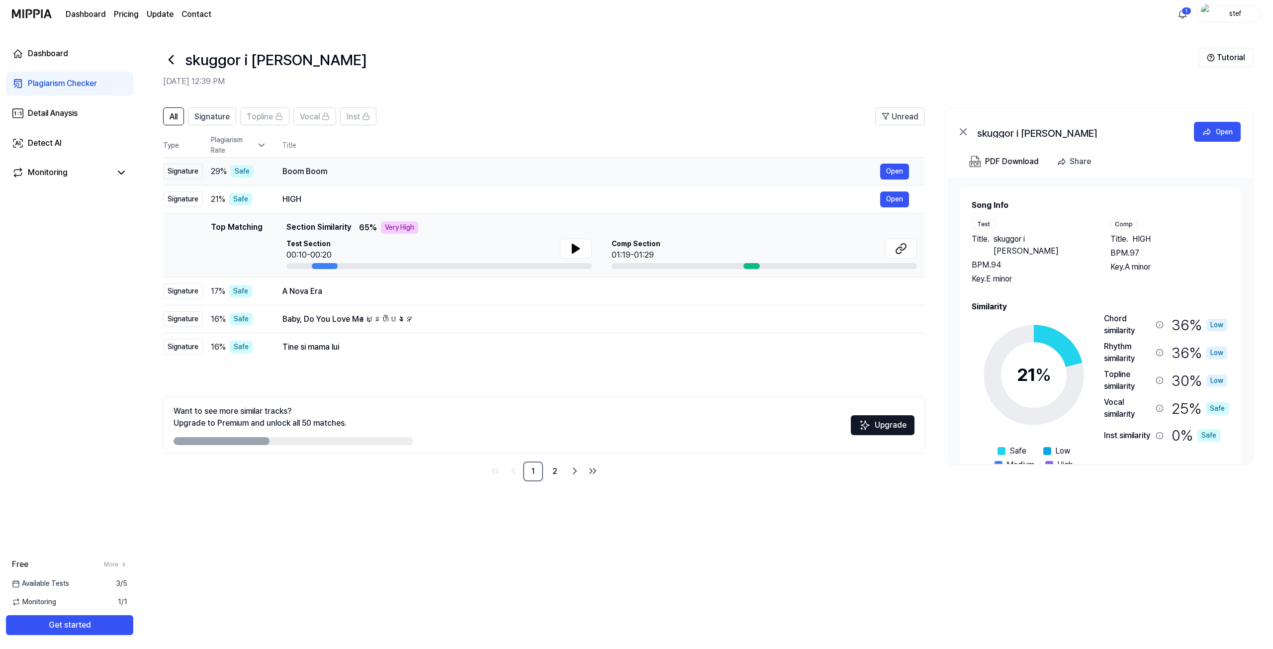
click at [387, 175] on div "Boom Boom" at bounding box center [580, 172] width 597 height 12
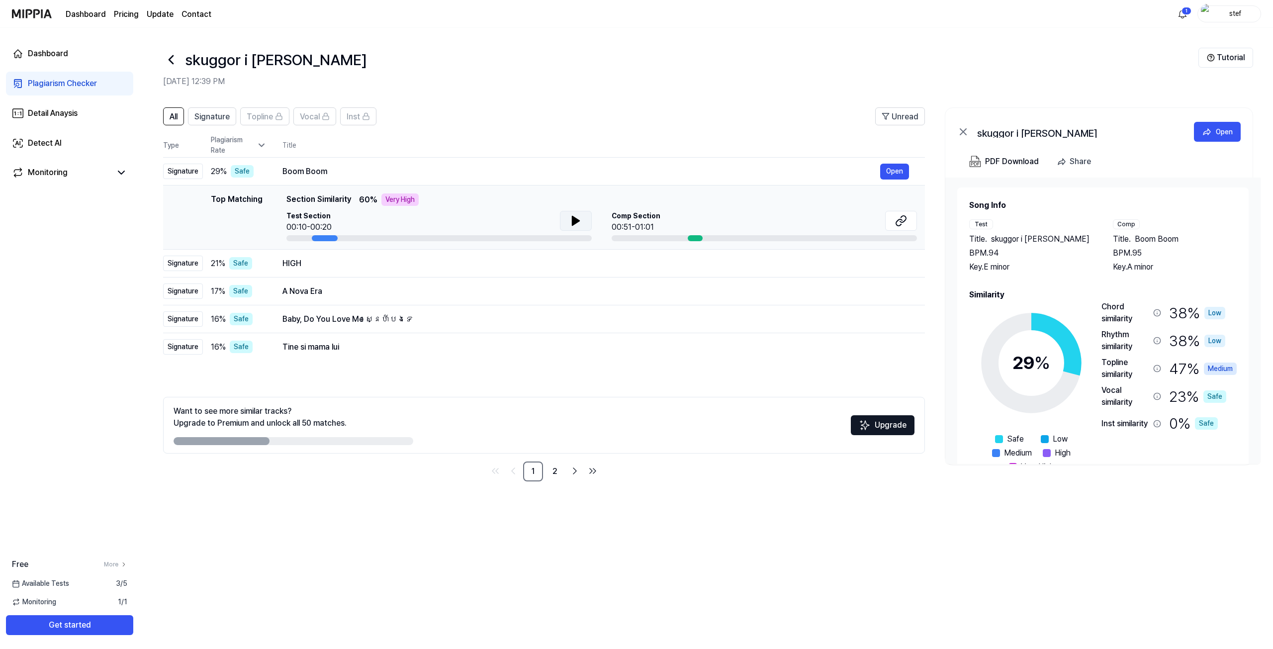
click at [570, 219] on icon at bounding box center [576, 221] width 12 height 12
click at [375, 176] on div "Boom Boom" at bounding box center [580, 172] width 597 height 12
click at [398, 198] on div "Very High" at bounding box center [399, 199] width 37 height 12
click at [386, 268] on div "HIGH" at bounding box center [580, 263] width 597 height 12
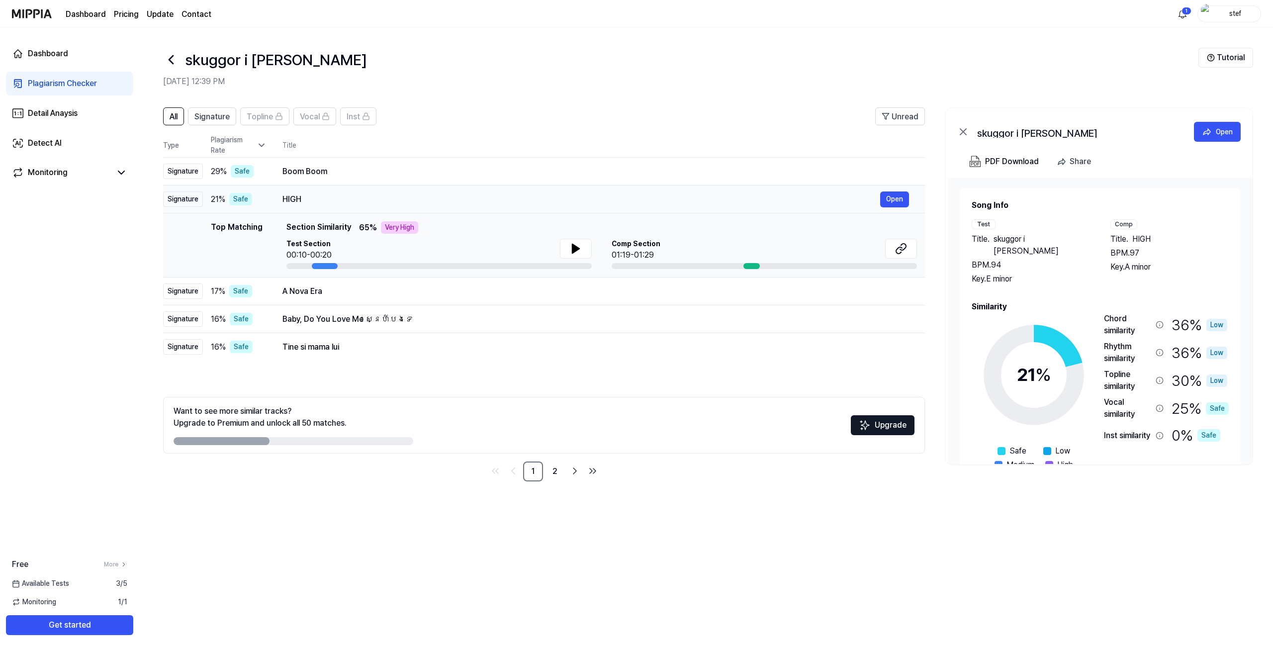
click at [409, 208] on td "HIGH Open" at bounding box center [595, 199] width 658 height 28
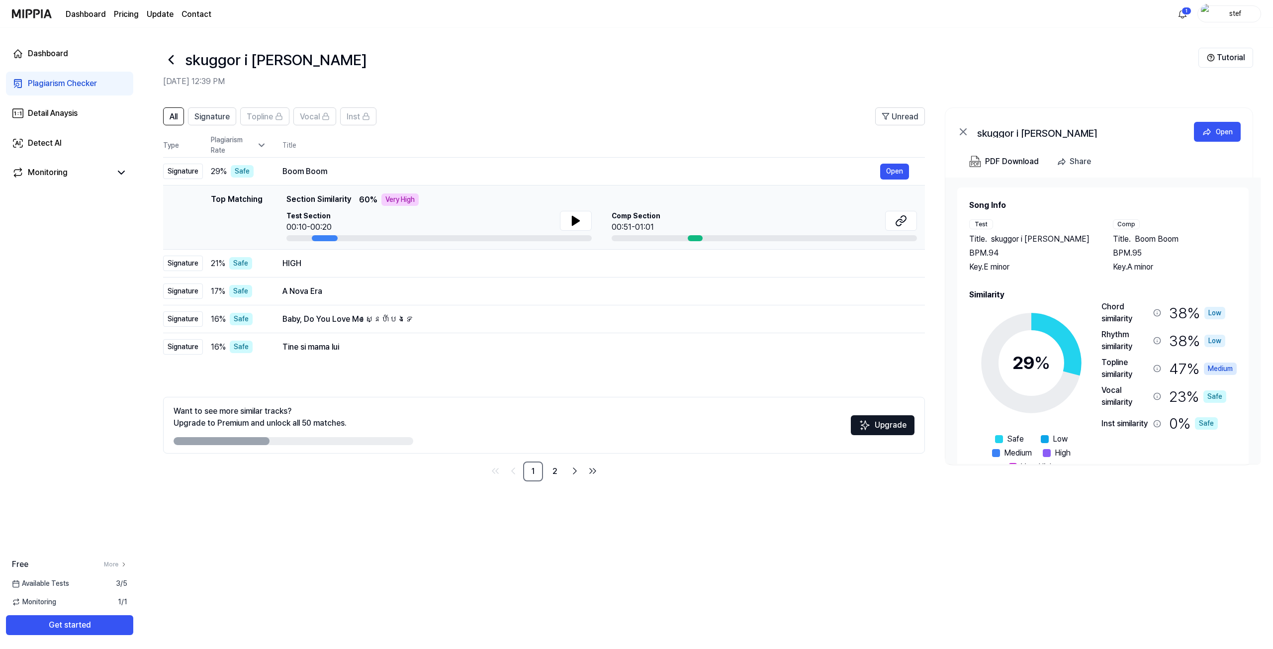
click at [617, 223] on div "00:51-01:01" at bounding box center [635, 227] width 49 height 12
click at [657, 218] on div "Comp Section 00:51-01:01" at bounding box center [763, 222] width 305 height 22
click at [689, 238] on div at bounding box center [694, 238] width 15 height 6
click at [900, 169] on button "Open" at bounding box center [894, 172] width 29 height 16
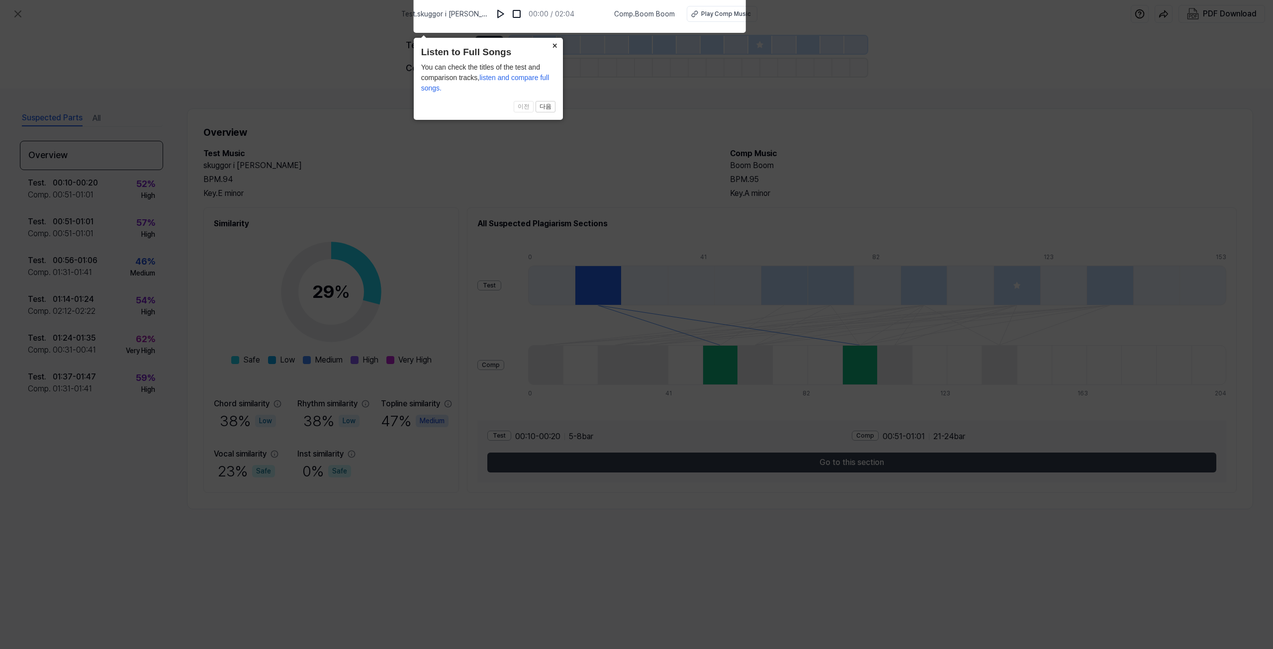
click at [554, 45] on button "×" at bounding box center [555, 45] width 16 height 14
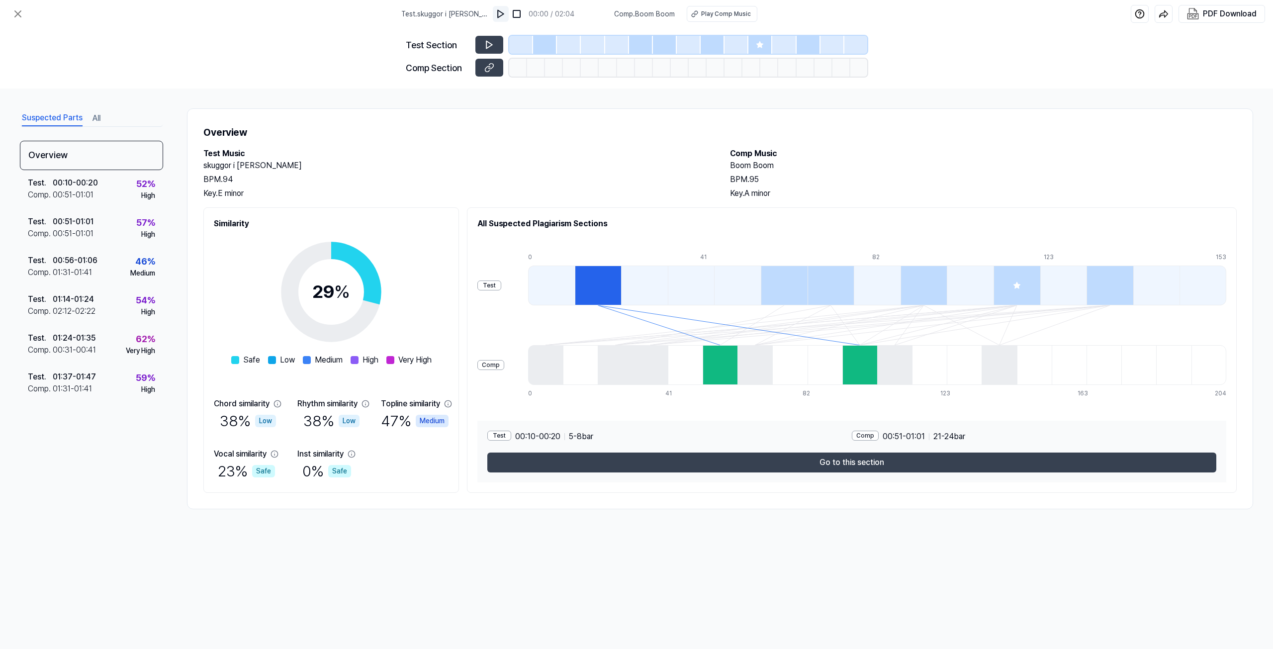
click at [496, 12] on img at bounding box center [501, 14] width 10 height 10
click at [87, 198] on div "00:51 - 01:01" at bounding box center [73, 195] width 41 height 12
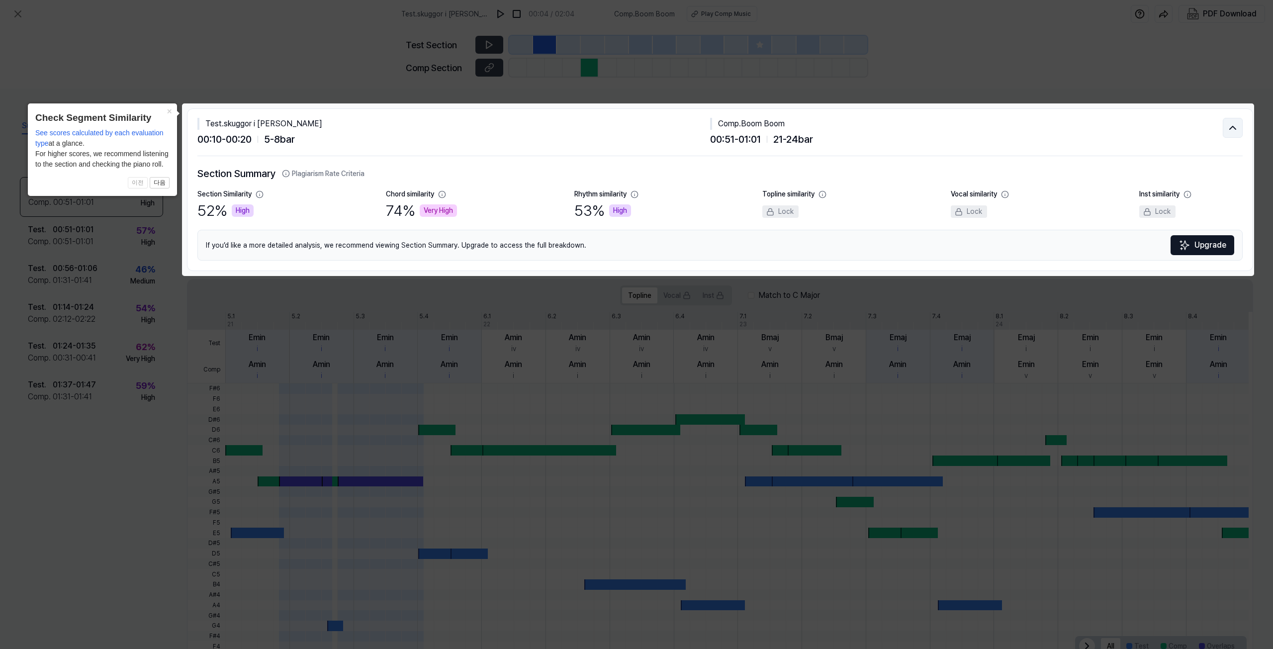
click at [1232, 125] on icon at bounding box center [1232, 128] width 12 height 12
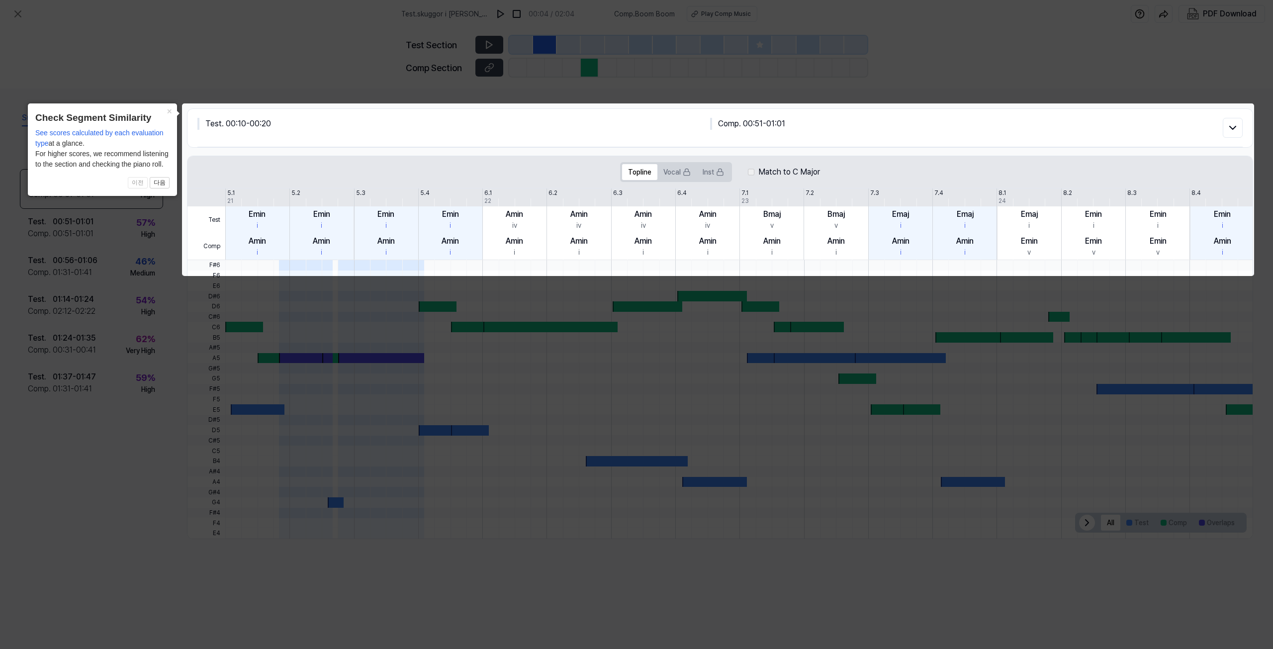
click at [1212, 86] on icon at bounding box center [636, 324] width 1273 height 649
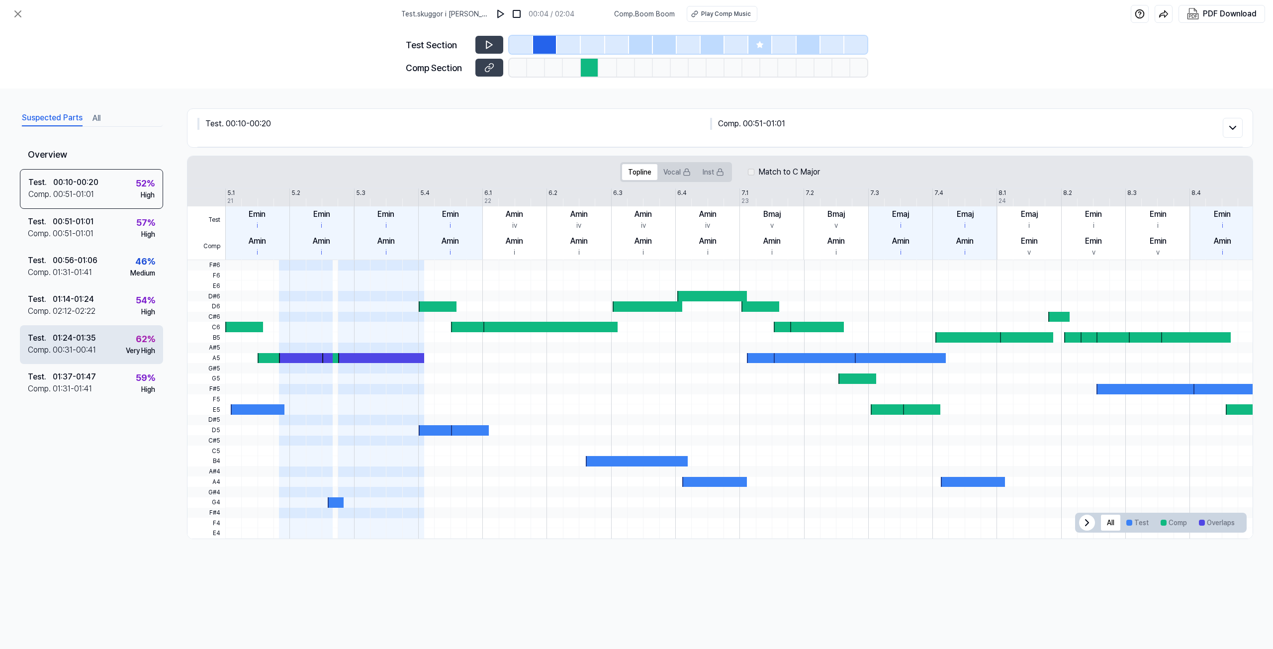
click at [90, 341] on div "01:24 - 01:35" at bounding box center [74, 338] width 43 height 12
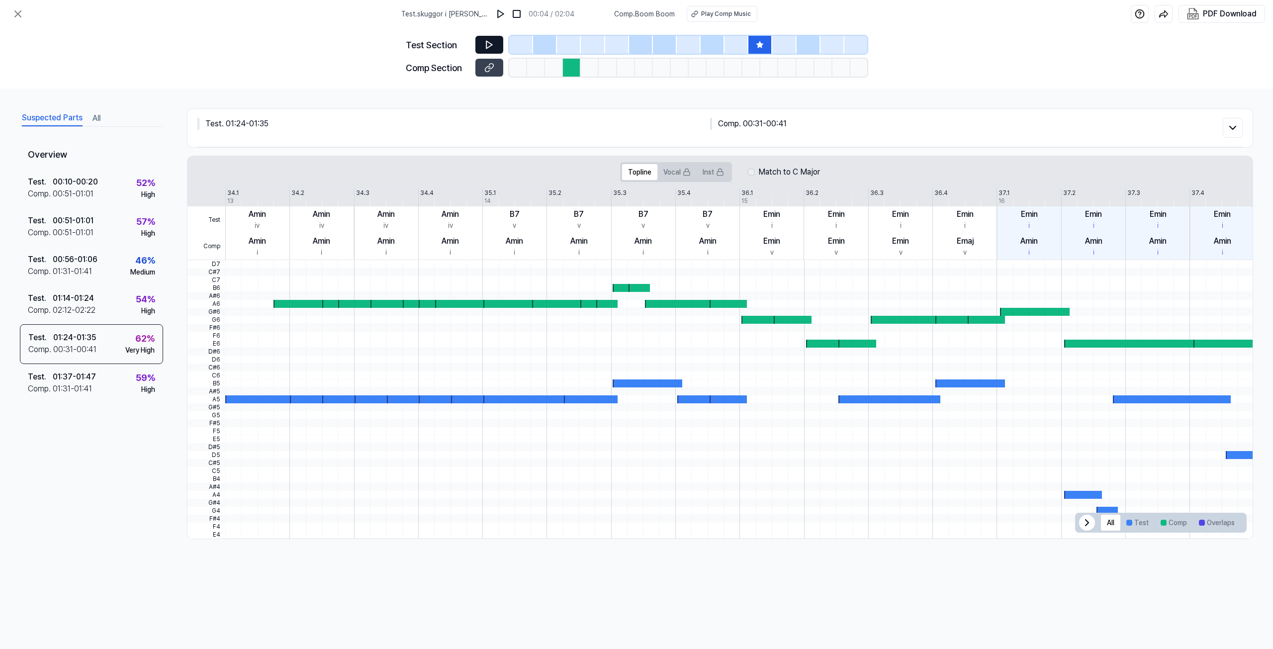
click at [494, 42] on button at bounding box center [489, 45] width 28 height 18
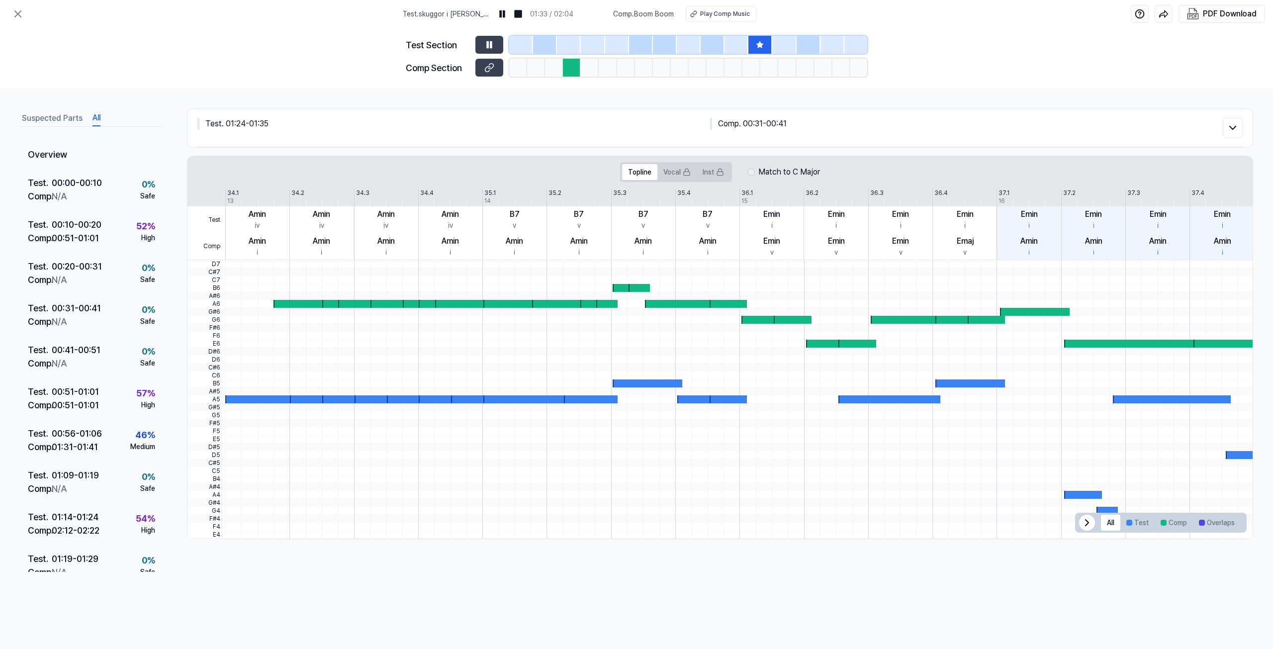
click at [98, 113] on button "All" at bounding box center [96, 118] width 8 height 16
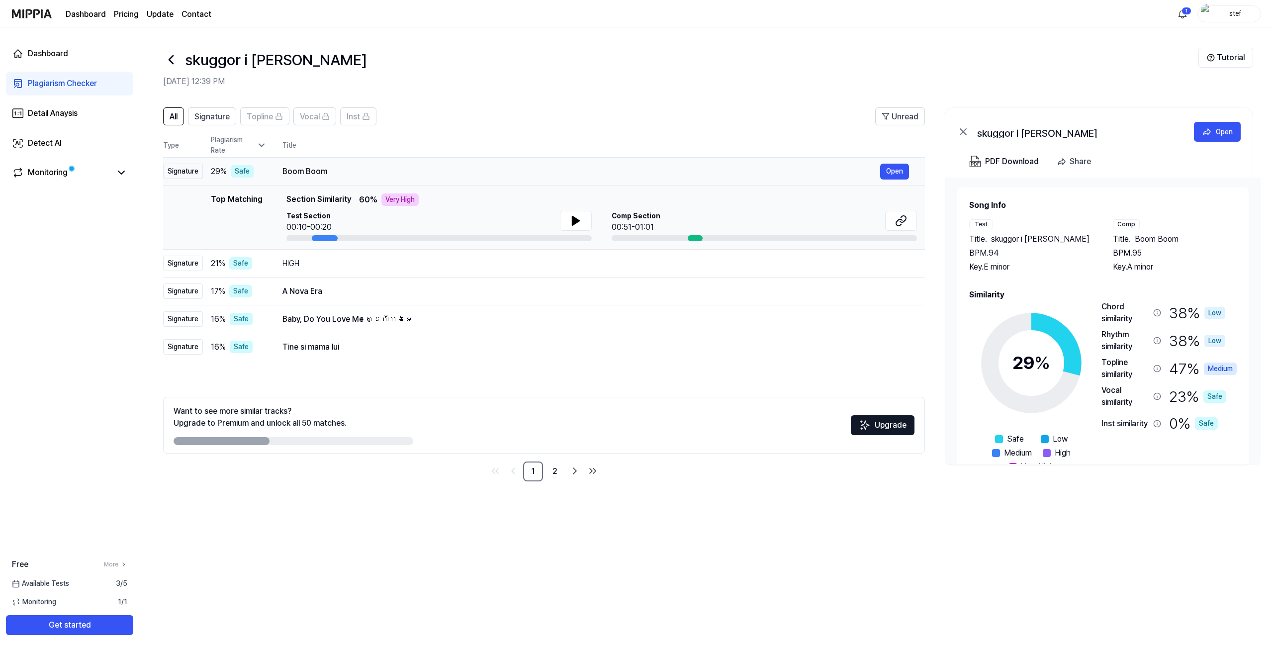
click at [345, 171] on div "Boom Boom" at bounding box center [580, 172] width 597 height 12
click at [353, 264] on div "HIGH" at bounding box center [580, 263] width 597 height 12
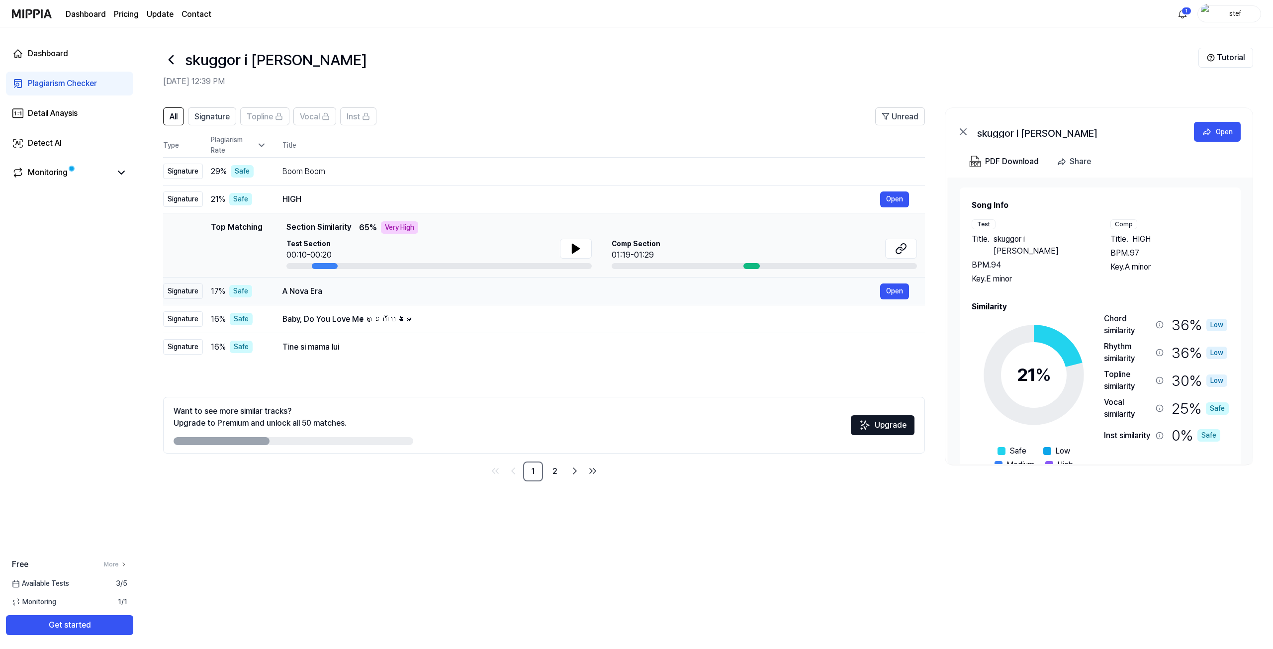
click at [333, 292] on div "A Nova Era" at bounding box center [580, 291] width 597 height 12
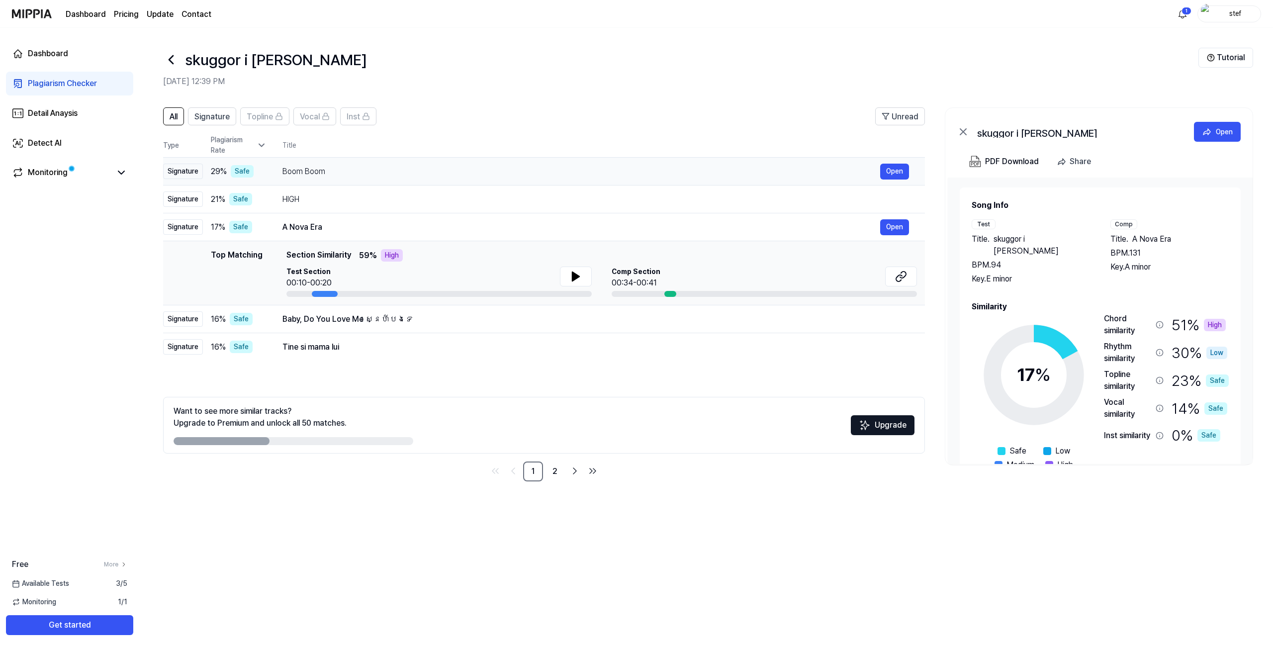
click at [336, 170] on div "Boom Boom" at bounding box center [580, 172] width 597 height 12
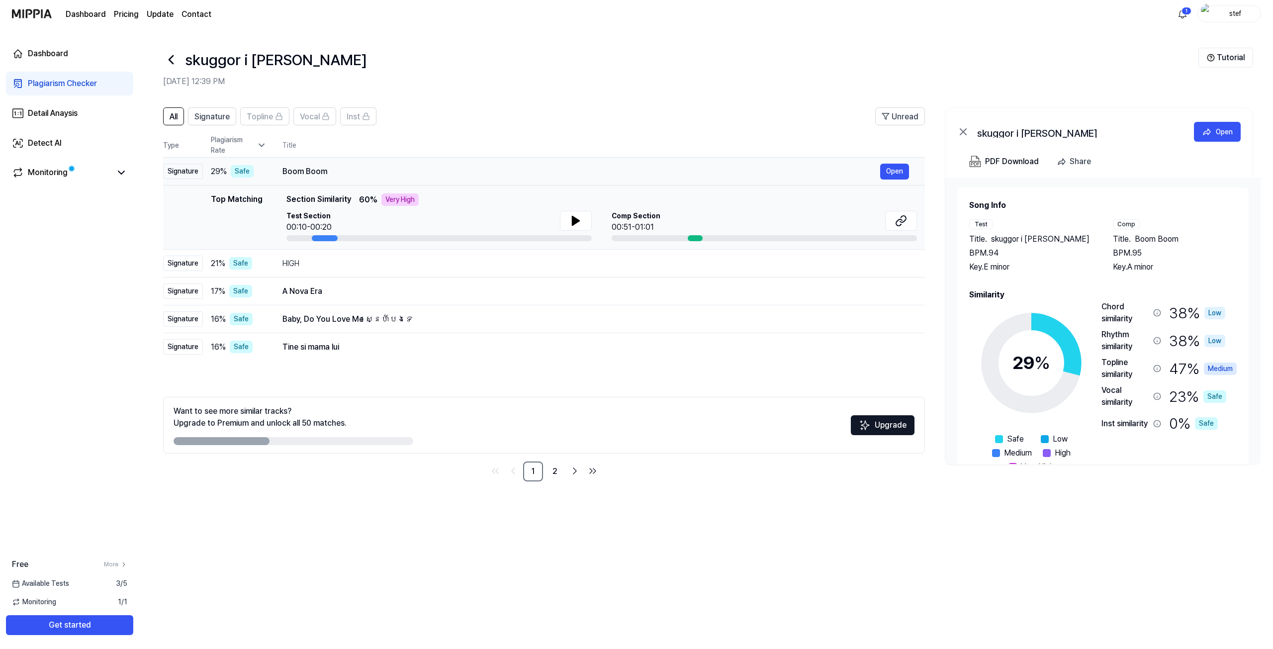
click at [290, 170] on div "Boom Boom" at bounding box center [580, 172] width 597 height 12
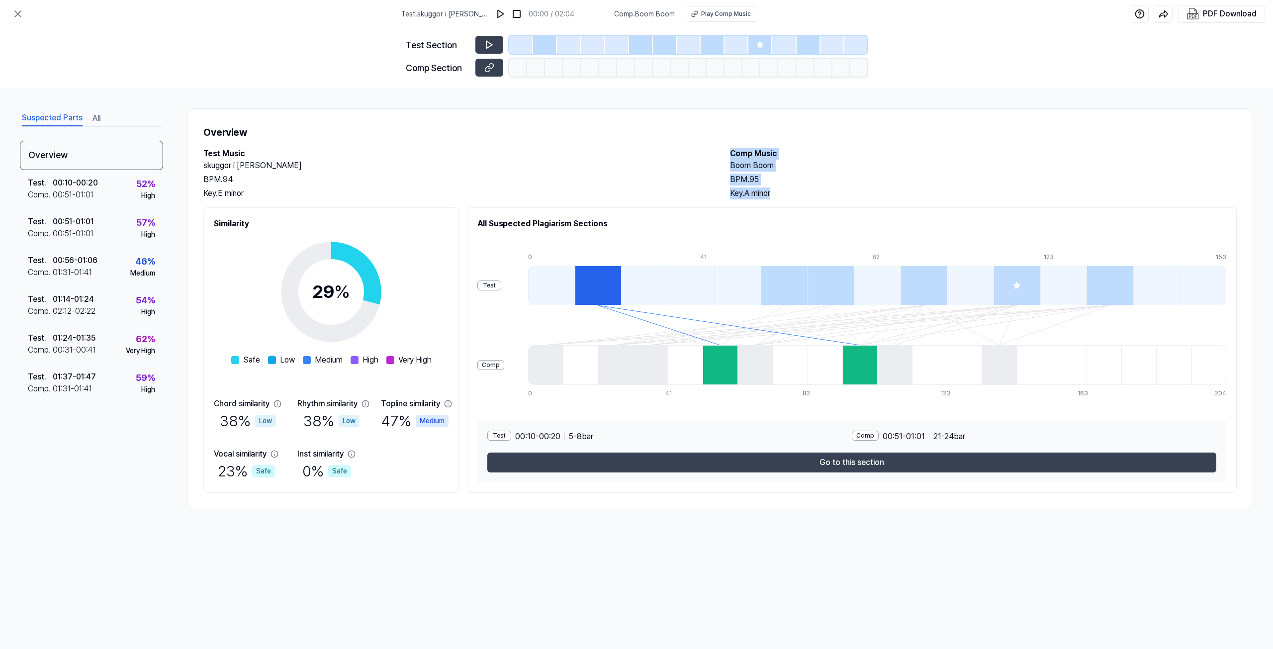
drag, startPoint x: 779, startPoint y: 196, endPoint x: 724, endPoint y: 159, distance: 65.9
click at [724, 159] on div "Test Music skuggor i stan BPM. 94 Key. E minor Comp Music Boom Boom BPM. 95 Key…" at bounding box center [719, 174] width 1033 height 52
copy div "Comp Music Boom Boom BPM. 95 Key. A minor"
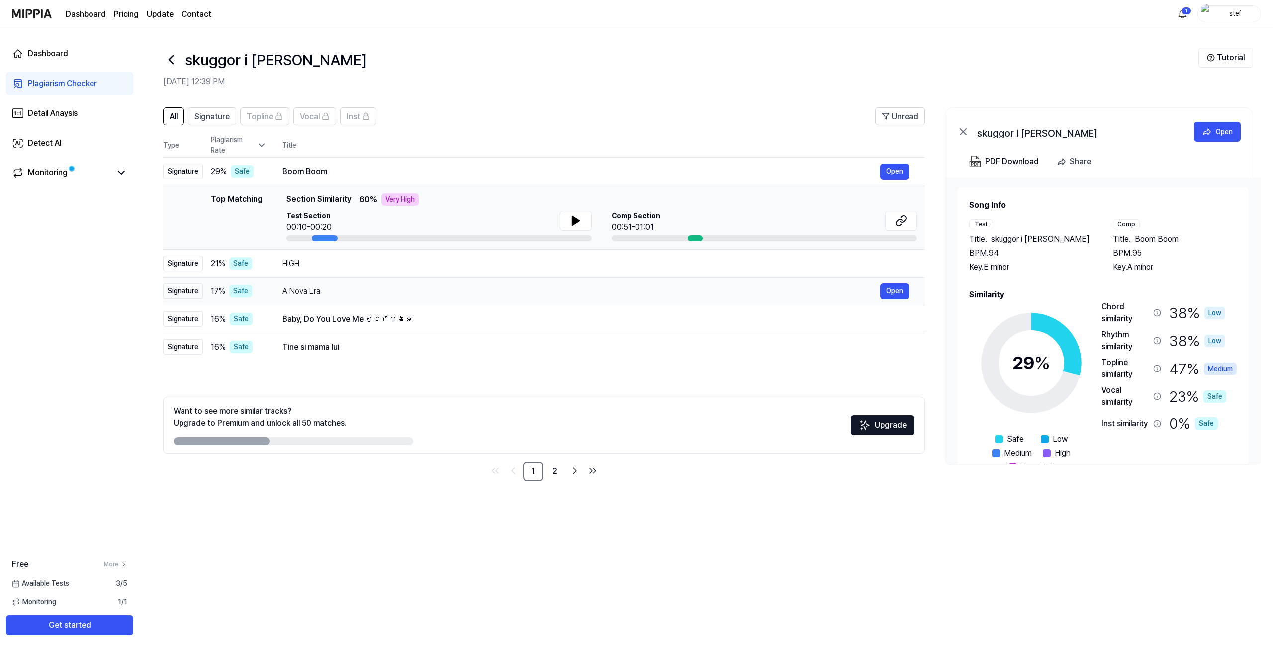
click at [417, 280] on td "A Nova Era Open" at bounding box center [595, 291] width 658 height 28
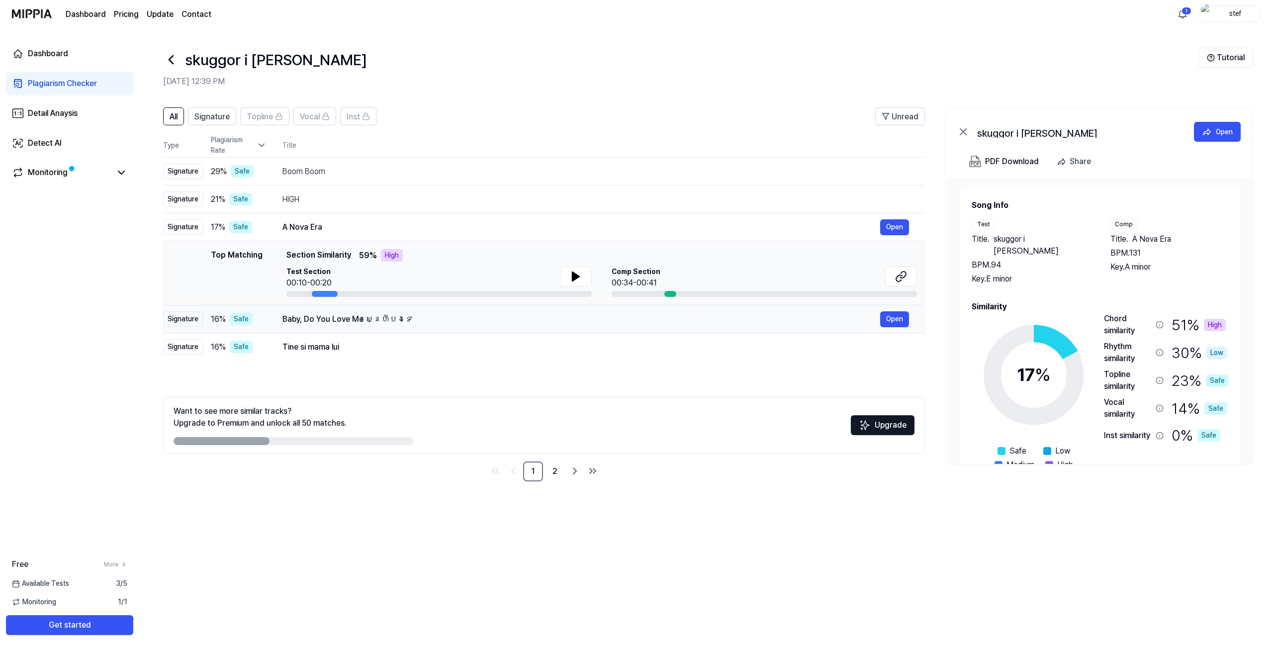
click at [415, 317] on div "Baby, Do You Love Me ស្នេហ៍បងទេ" at bounding box center [580, 319] width 597 height 12
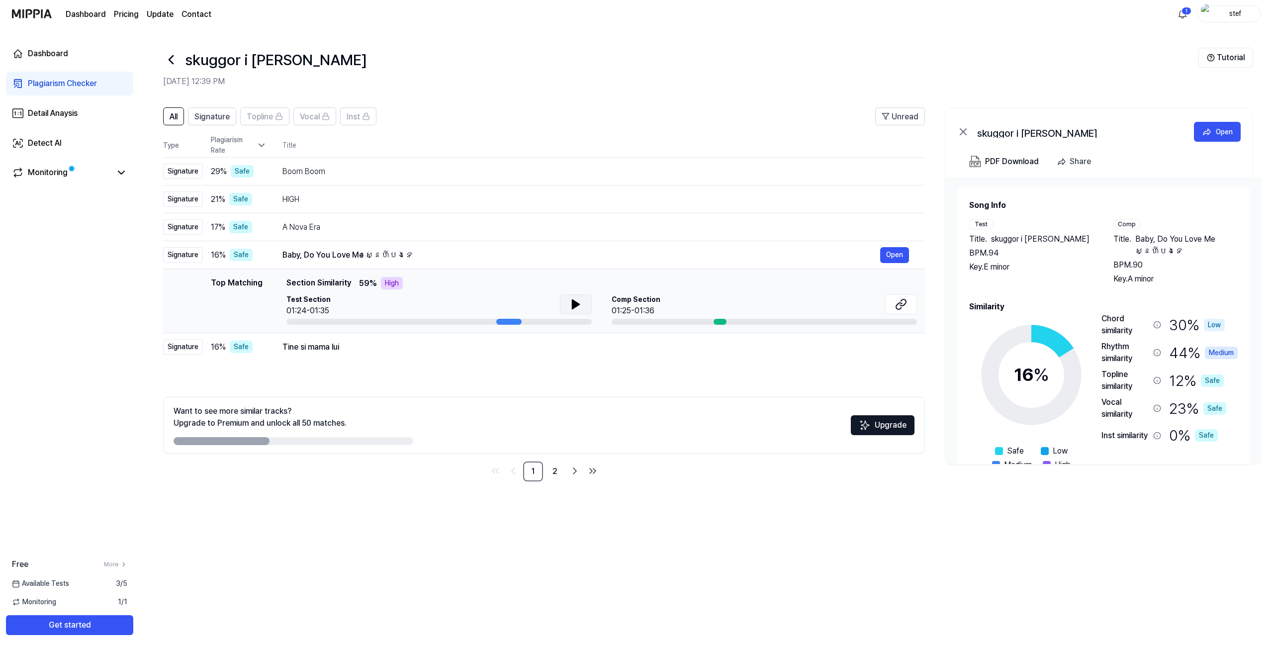
click at [570, 301] on icon at bounding box center [576, 304] width 12 height 12
drag, startPoint x: 510, startPoint y: 324, endPoint x: 460, endPoint y: 321, distance: 49.8
click at [460, 321] on div at bounding box center [438, 322] width 305 height 6
click at [462, 356] on td "Tine si mama lui Open" at bounding box center [595, 347] width 658 height 28
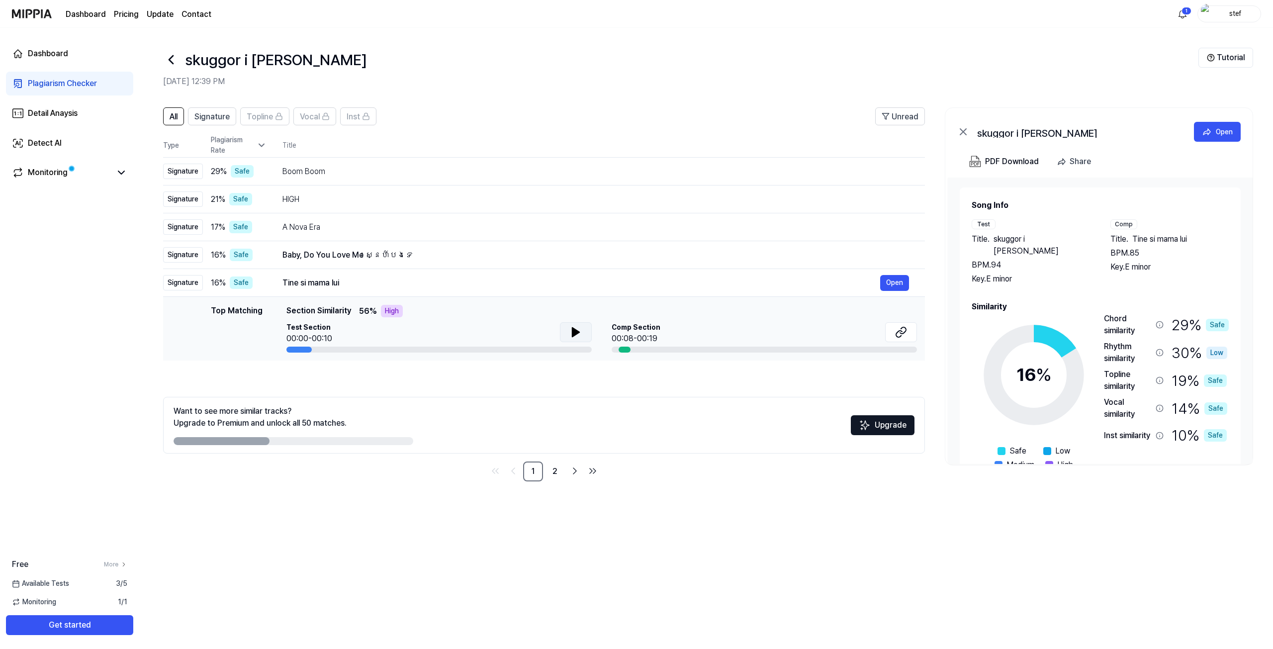
click at [566, 328] on button at bounding box center [576, 332] width 32 height 20
click at [437, 289] on div "Tine si mama lui Open" at bounding box center [595, 283] width 626 height 16
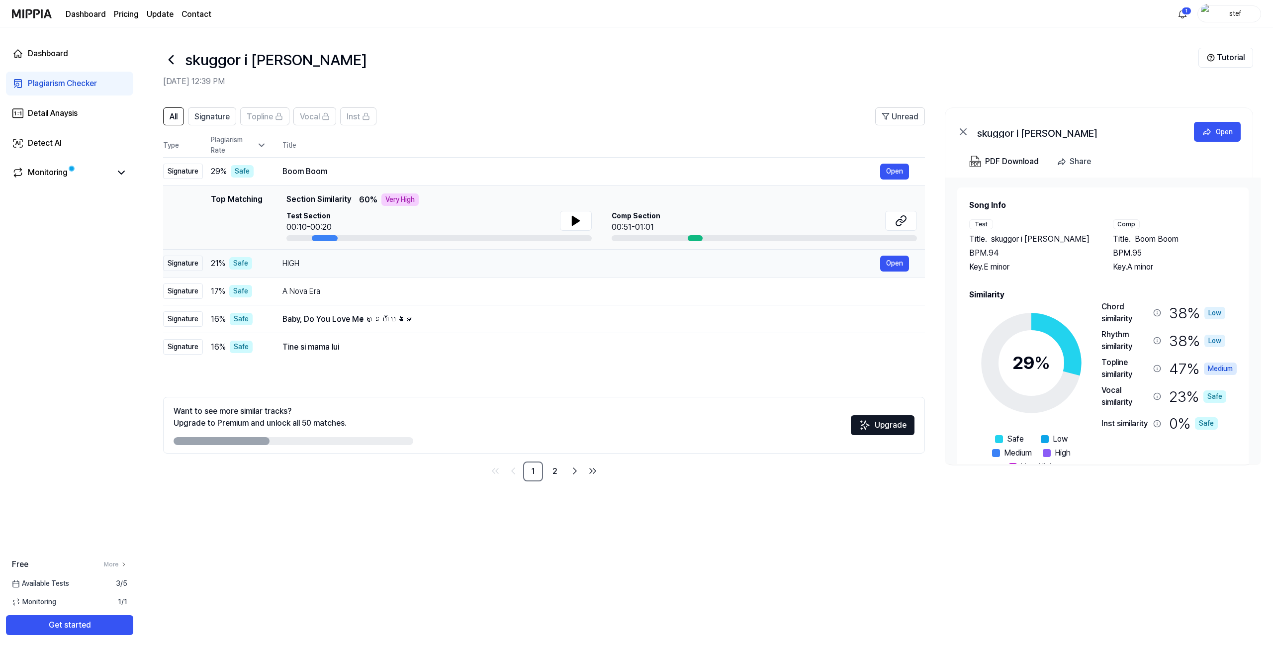
click at [364, 276] on td "HIGH Open" at bounding box center [595, 264] width 658 height 28
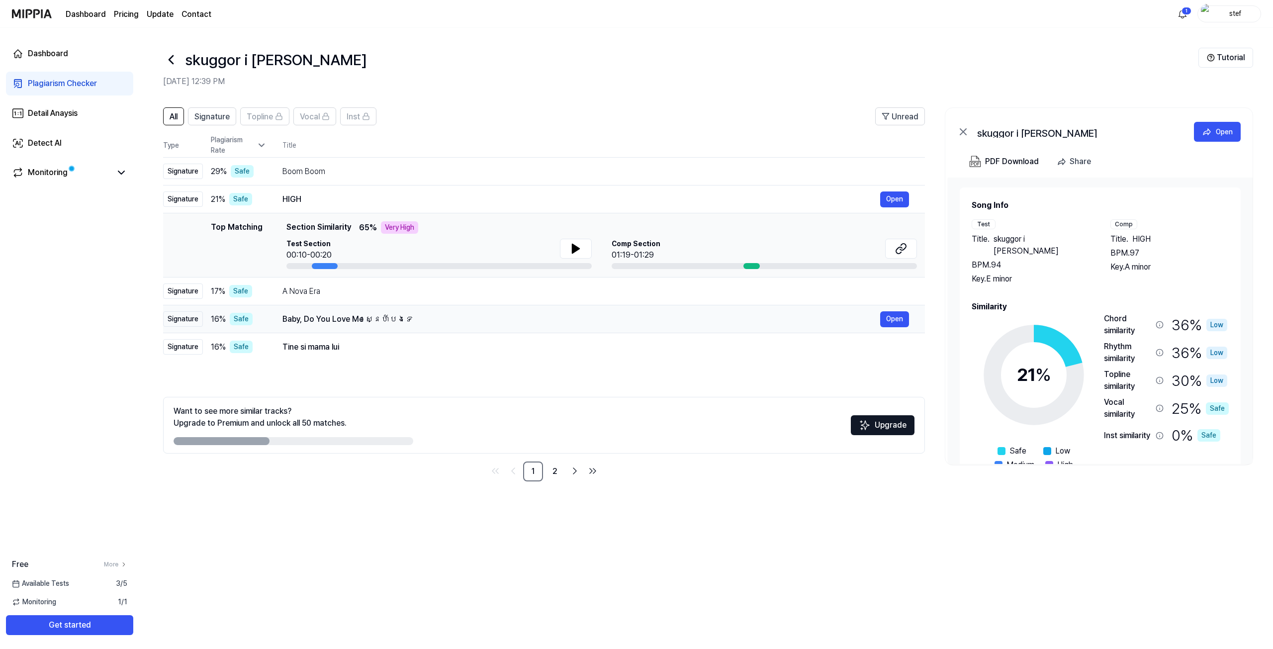
click at [387, 312] on div "Baby, Do You Love Me ស្នេហ៍បងទេ Open" at bounding box center [595, 319] width 626 height 16
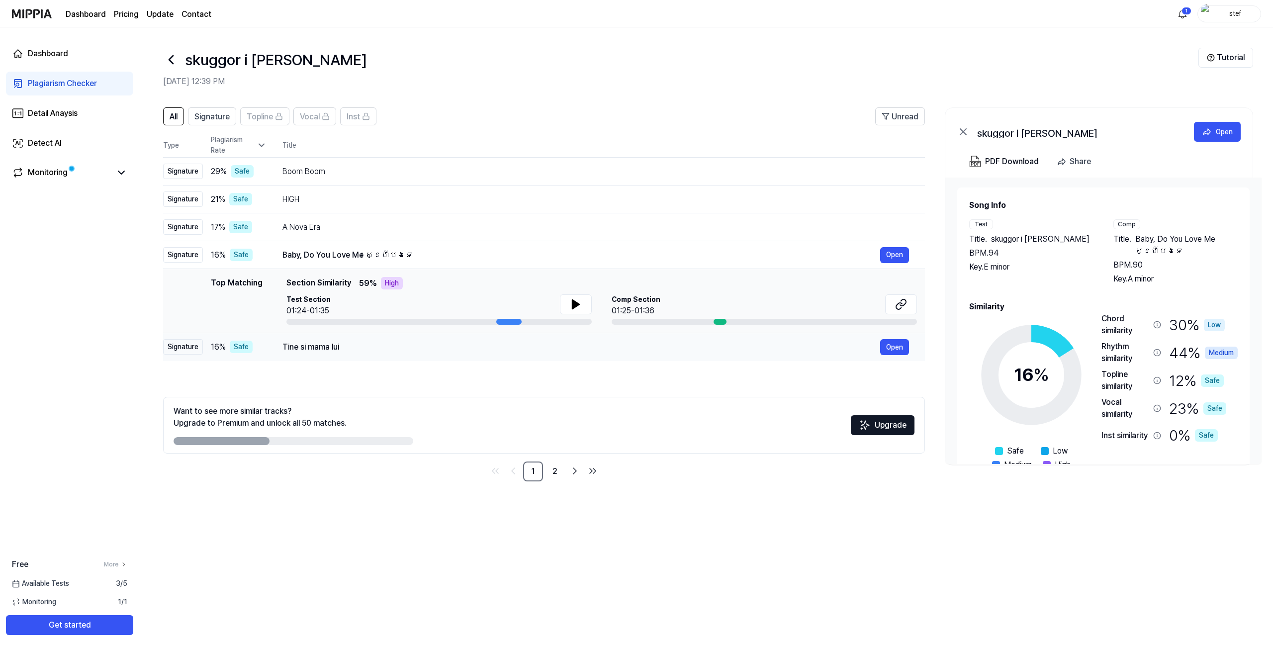
click at [405, 347] on div "Tine si mama lui" at bounding box center [580, 347] width 597 height 12
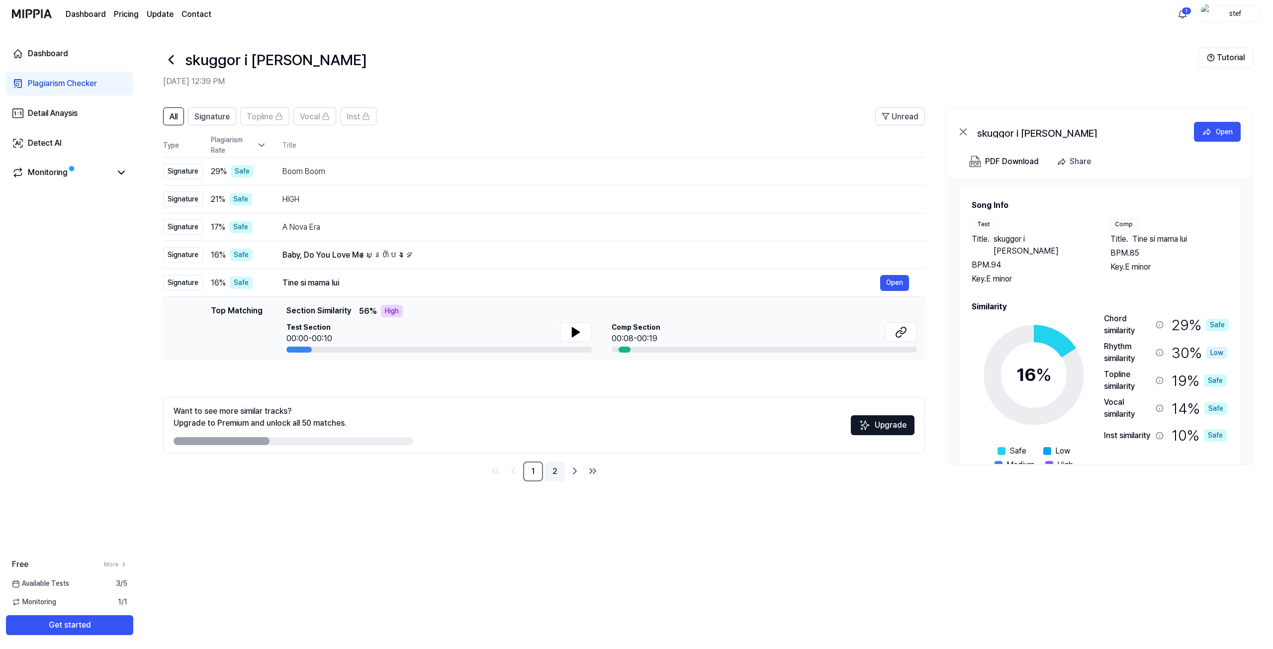
click at [557, 469] on link "2" at bounding box center [555, 471] width 20 height 20
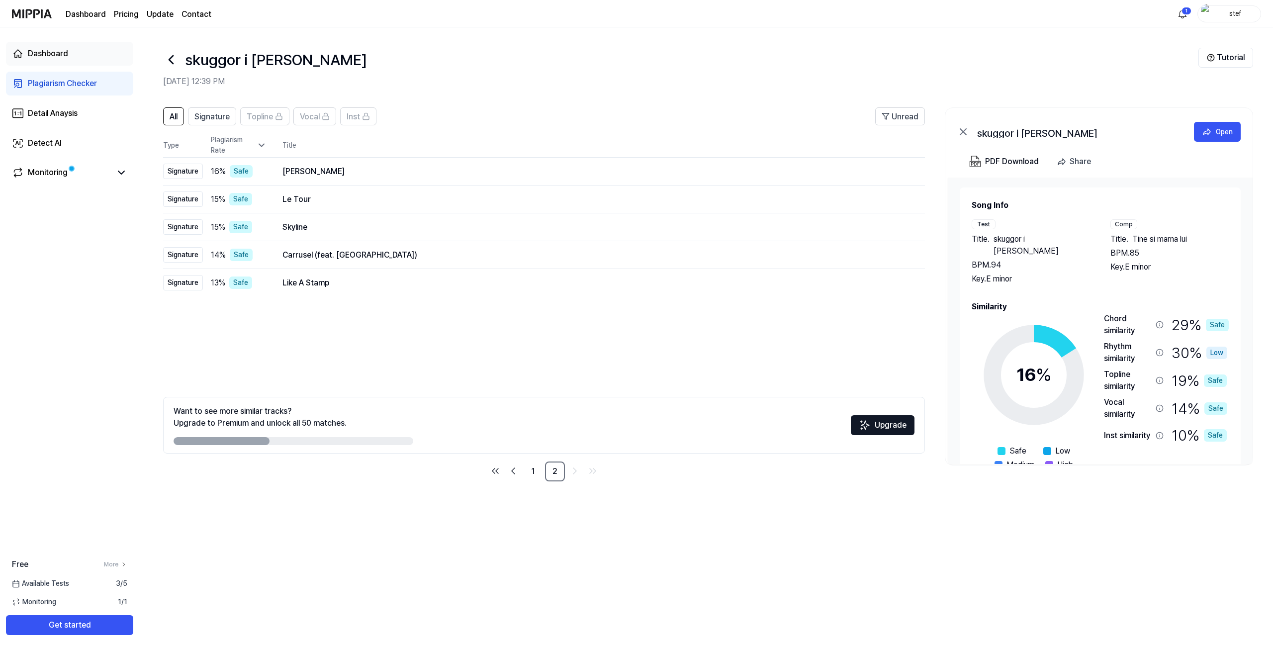
click at [67, 58] on div "Dashboard" at bounding box center [48, 54] width 40 height 12
